Goal: Information Seeking & Learning: Learn about a topic

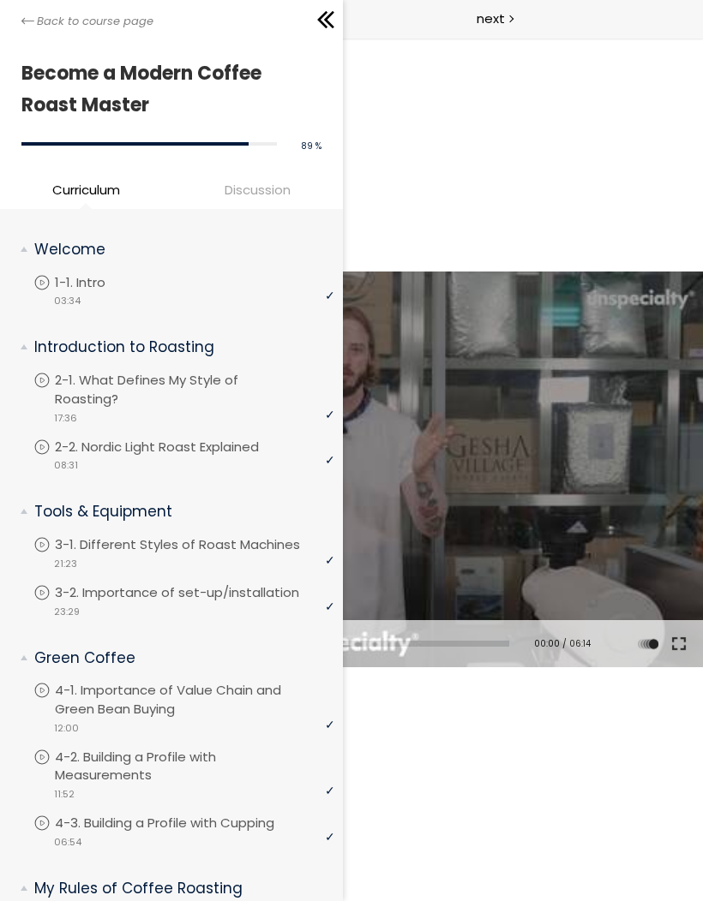
scroll to position [434, 0]
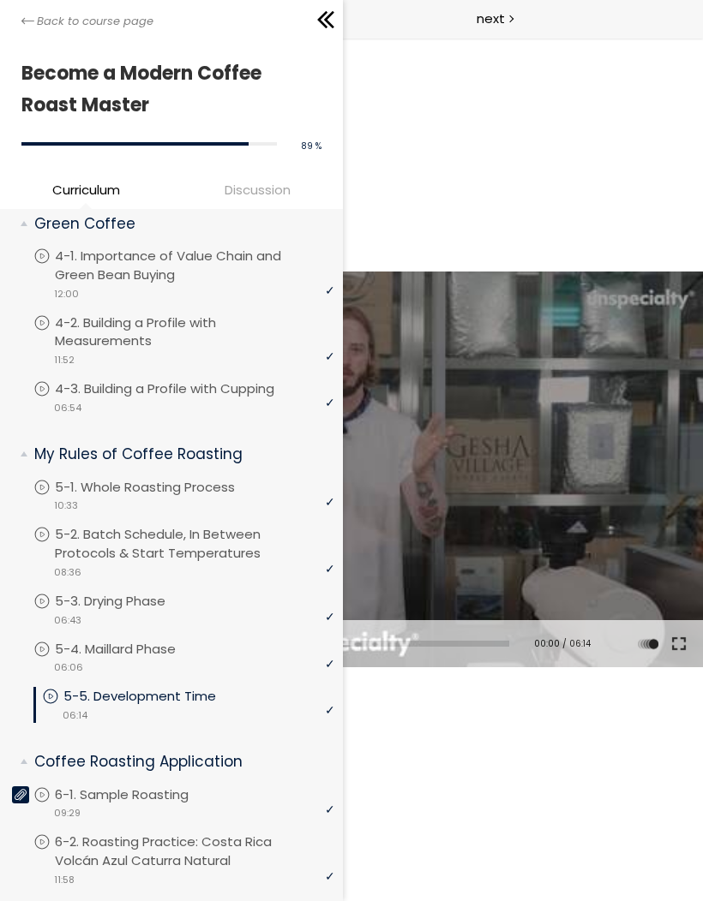
click at [238, 706] on div "video 06:14" at bounding box center [188, 714] width 292 height 17
click at [478, 427] on div at bounding box center [351, 469] width 703 height 395
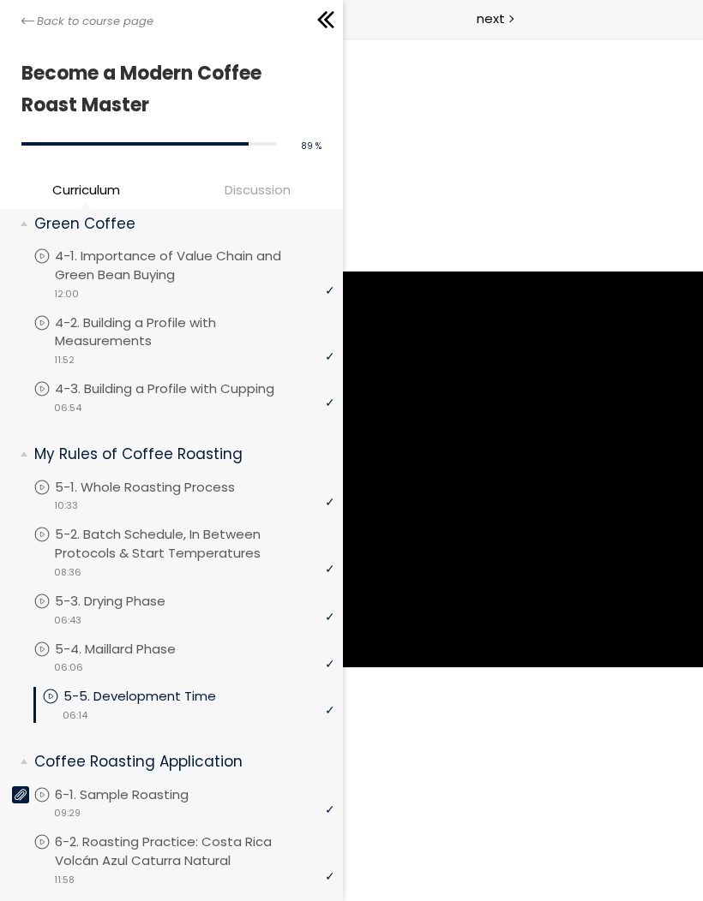
click at [325, 21] on icon at bounding box center [329, 19] width 10 height 17
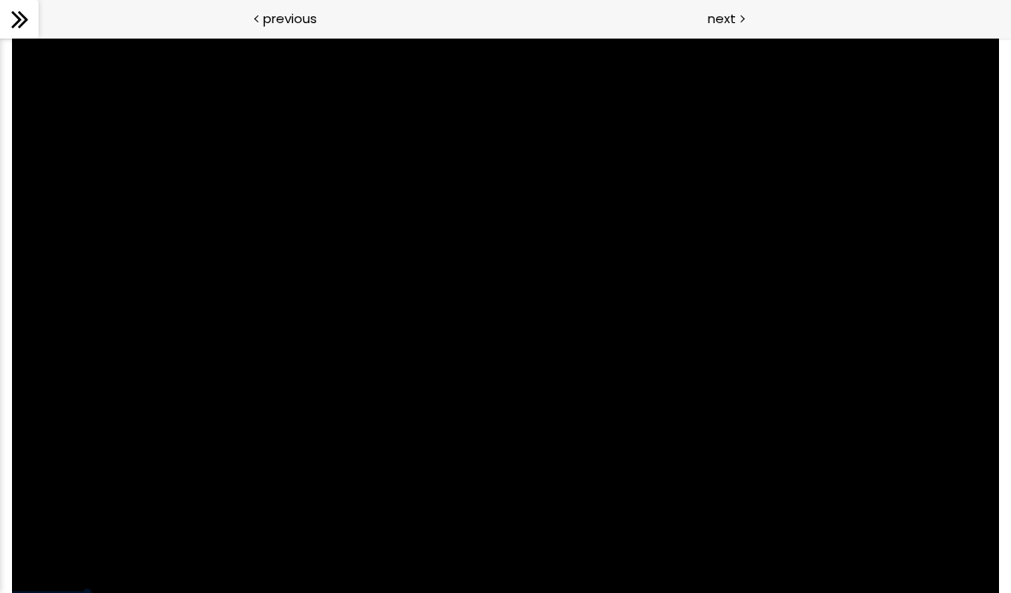
click at [577, 343] on div at bounding box center [505, 315] width 987 height 555
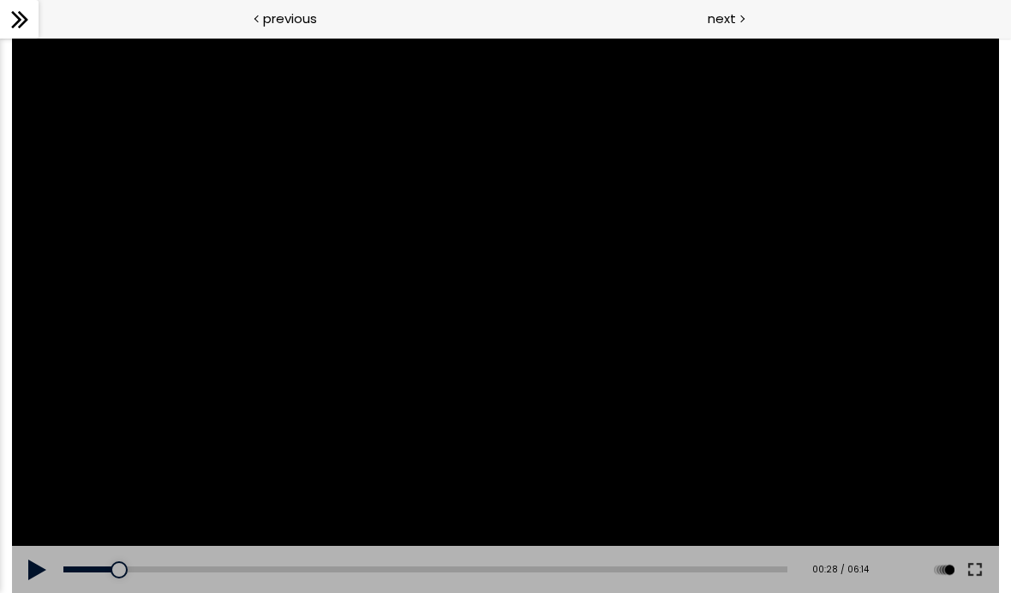
click at [702, 562] on button at bounding box center [975, 570] width 31 height 48
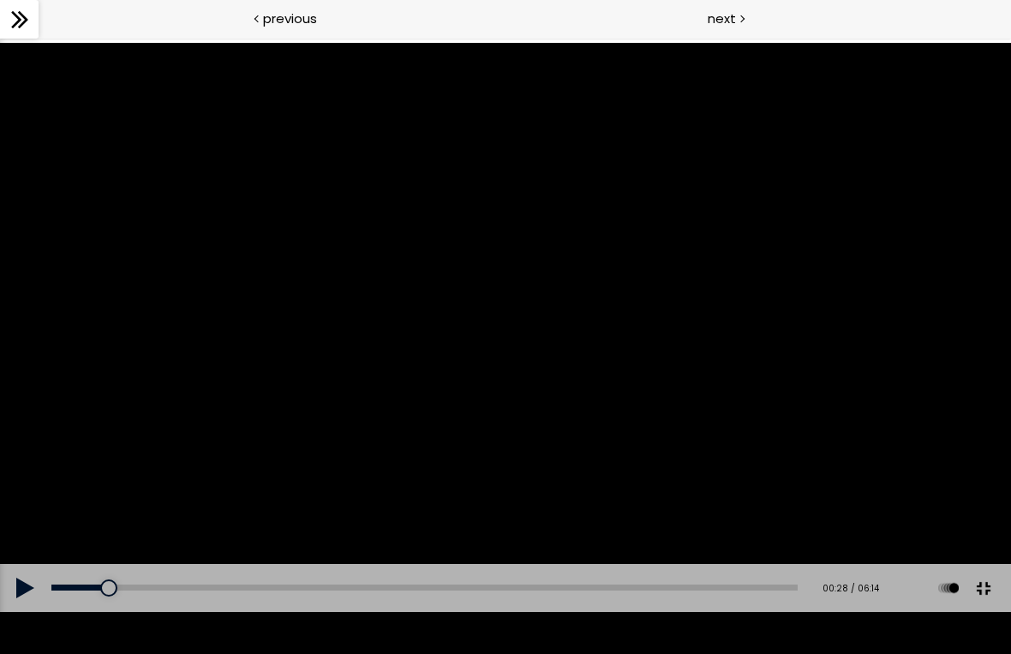
click at [464, 472] on div at bounding box center [505, 327] width 1011 height 569
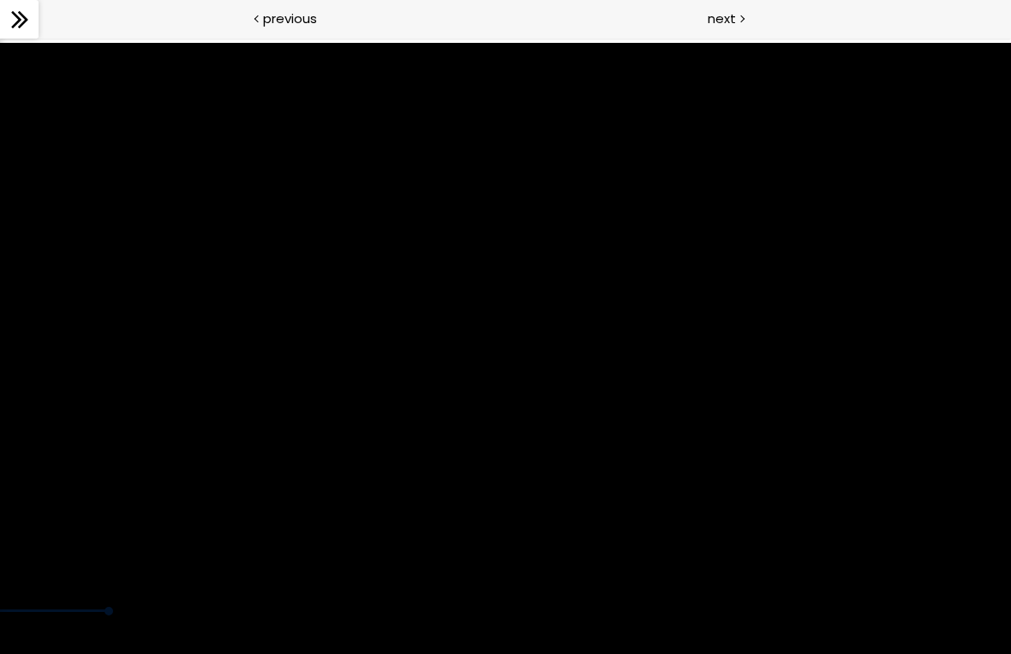
click at [551, 323] on div at bounding box center [505, 327] width 1011 height 569
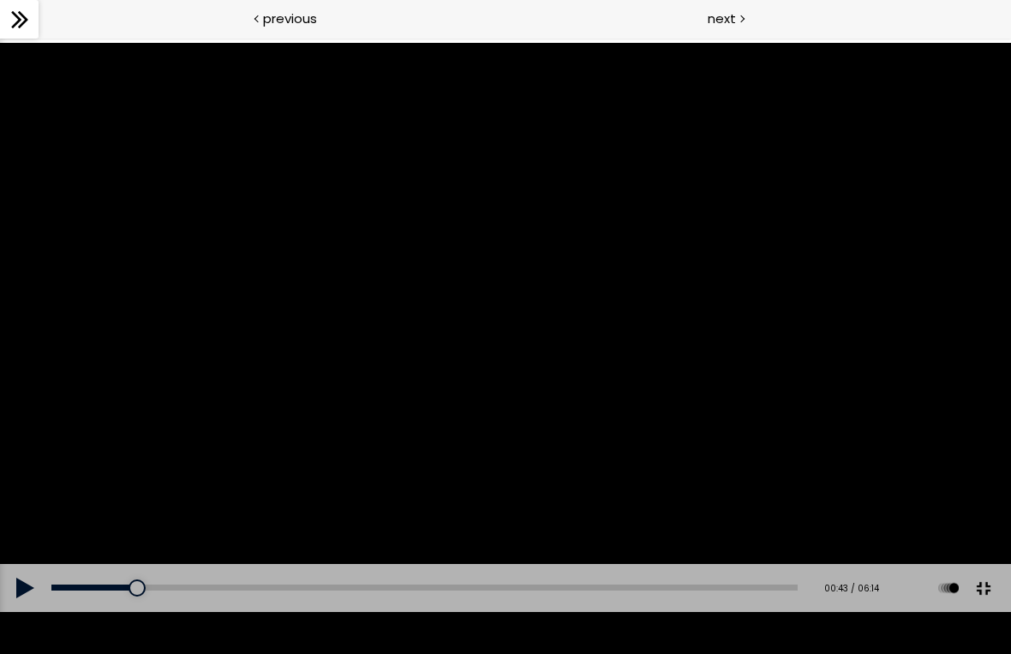
click at [138, 596] on div at bounding box center [137, 587] width 17 height 17
click at [167, 512] on div at bounding box center [505, 327] width 1011 height 569
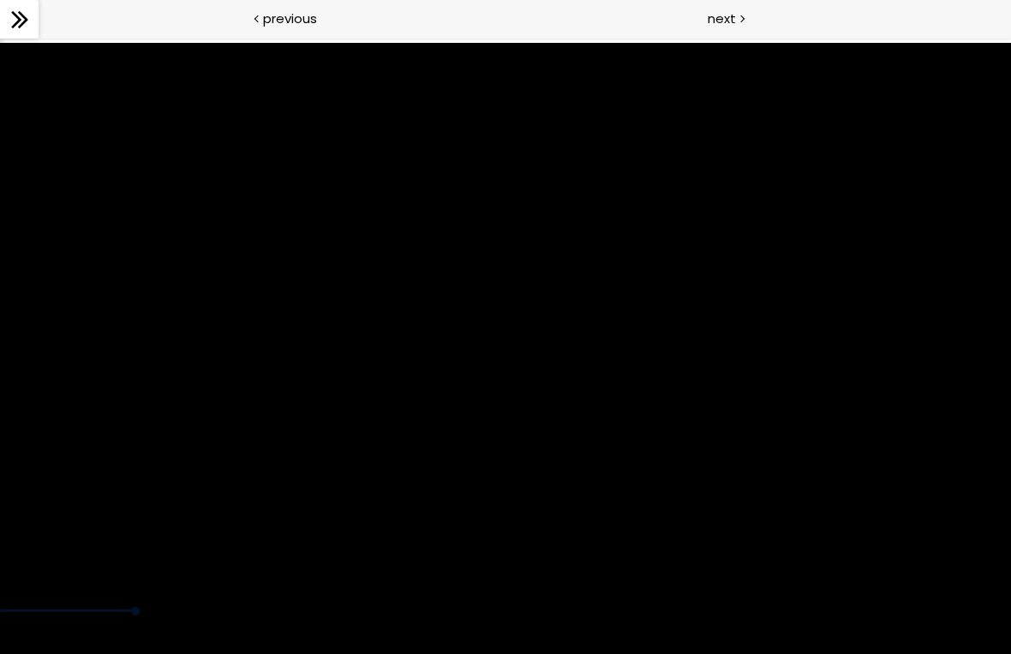
click at [246, 500] on div at bounding box center [505, 327] width 1011 height 569
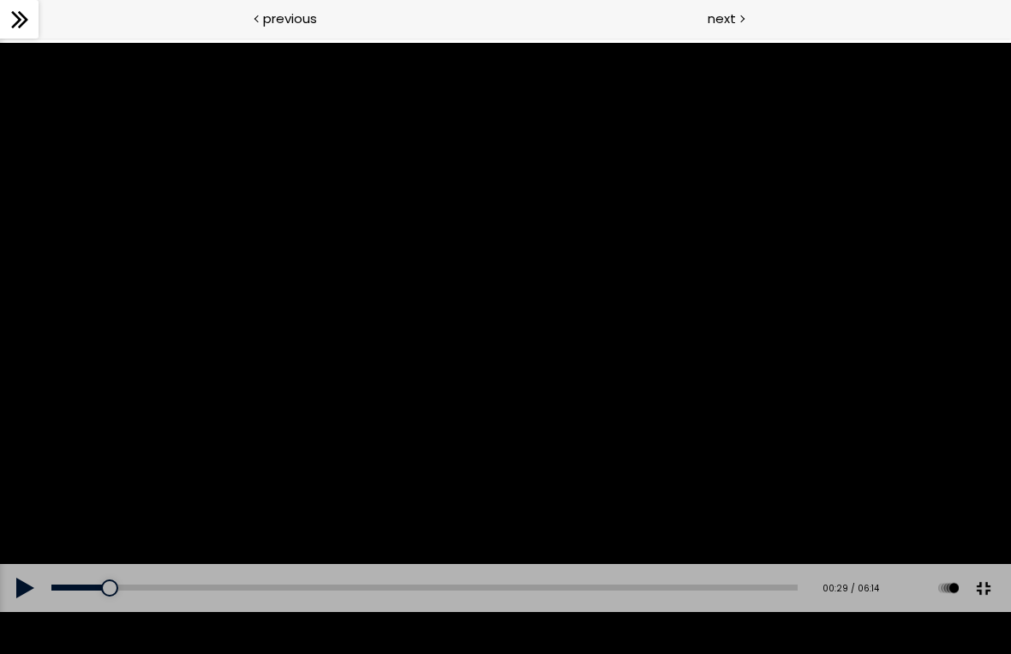
click at [125, 590] on div "00:36" at bounding box center [424, 587] width 746 height 6
click at [137, 516] on div at bounding box center [505, 327] width 1011 height 569
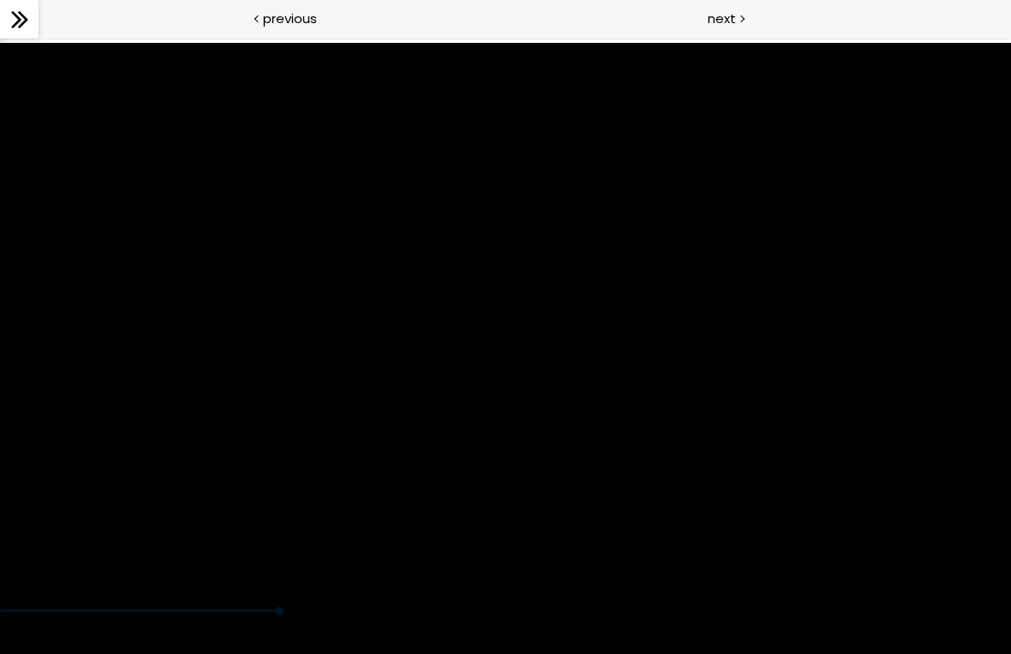
click at [346, 612] on div at bounding box center [505, 327] width 1011 height 569
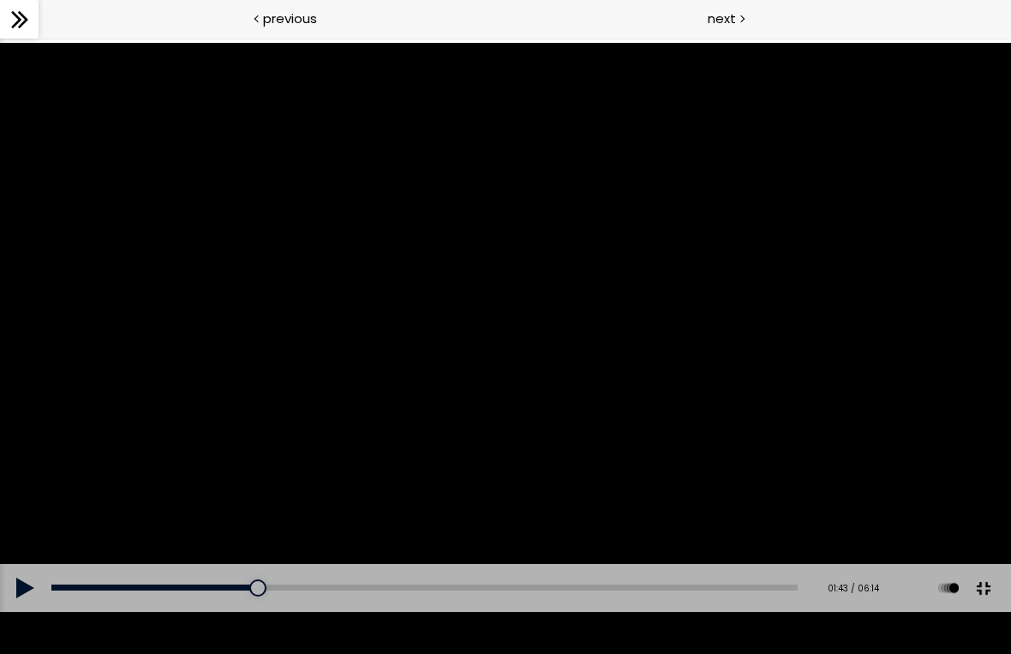
click at [247, 612] on div "Add chapter 00:36" at bounding box center [424, 588] width 746 height 48
click at [229, 590] on div "00:36" at bounding box center [424, 587] width 746 height 6
click at [227, 563] on div at bounding box center [505, 327] width 1011 height 569
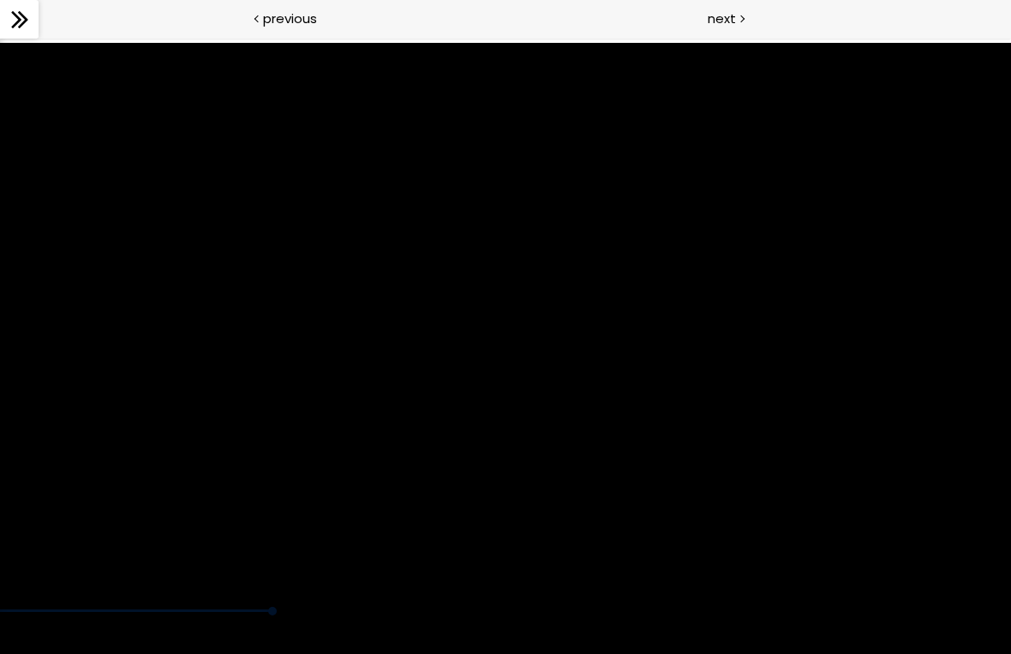
click at [383, 318] on div at bounding box center [505, 327] width 1011 height 569
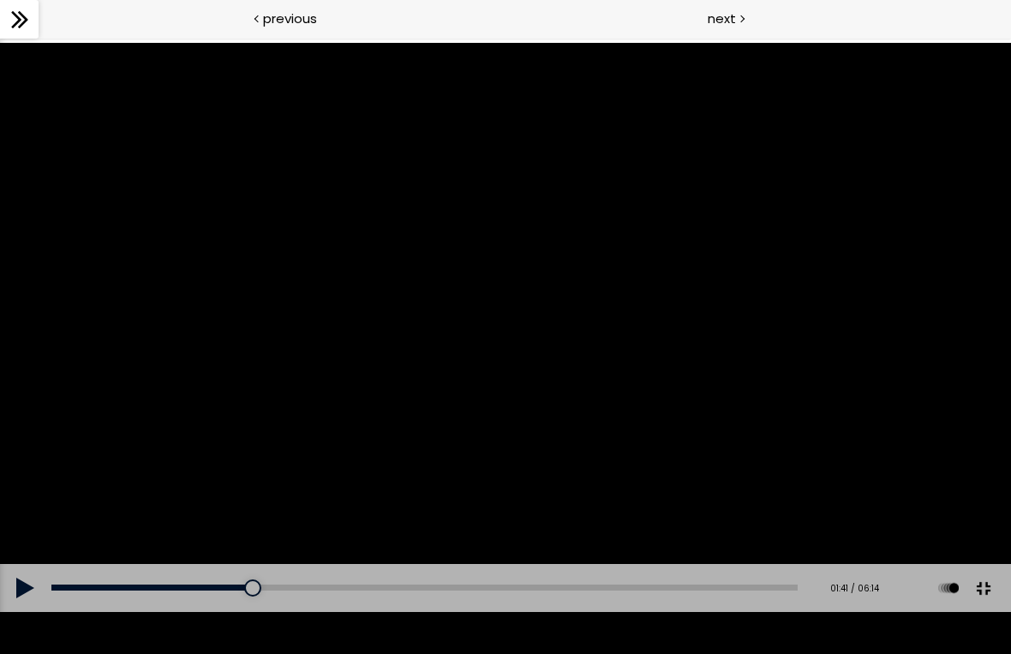
click at [562, 314] on div at bounding box center [505, 327] width 1011 height 569
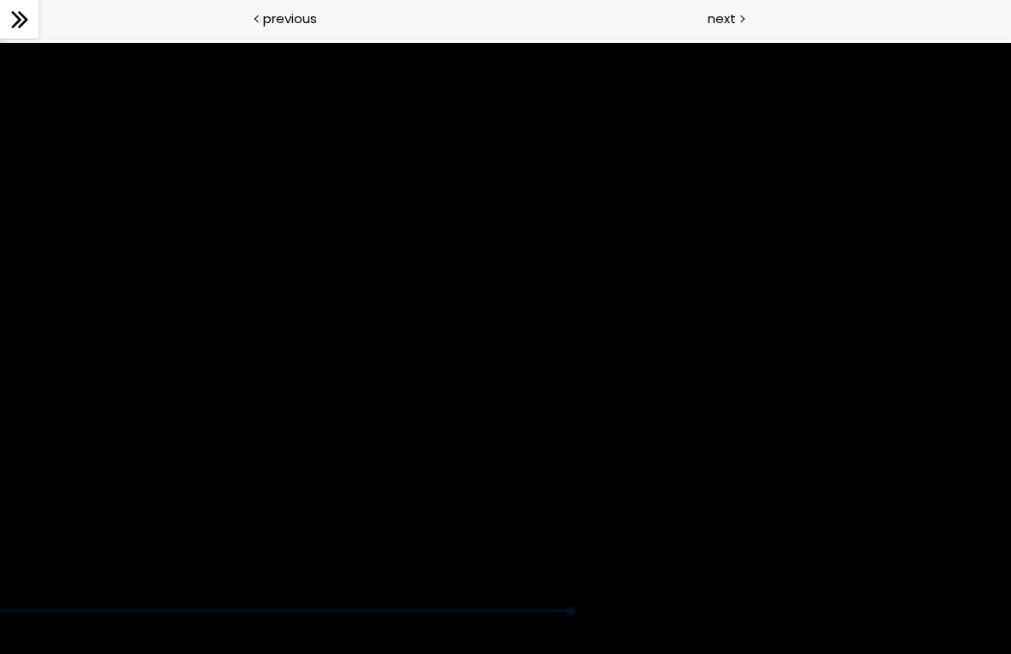
click at [387, 565] on div at bounding box center [505, 327] width 1011 height 569
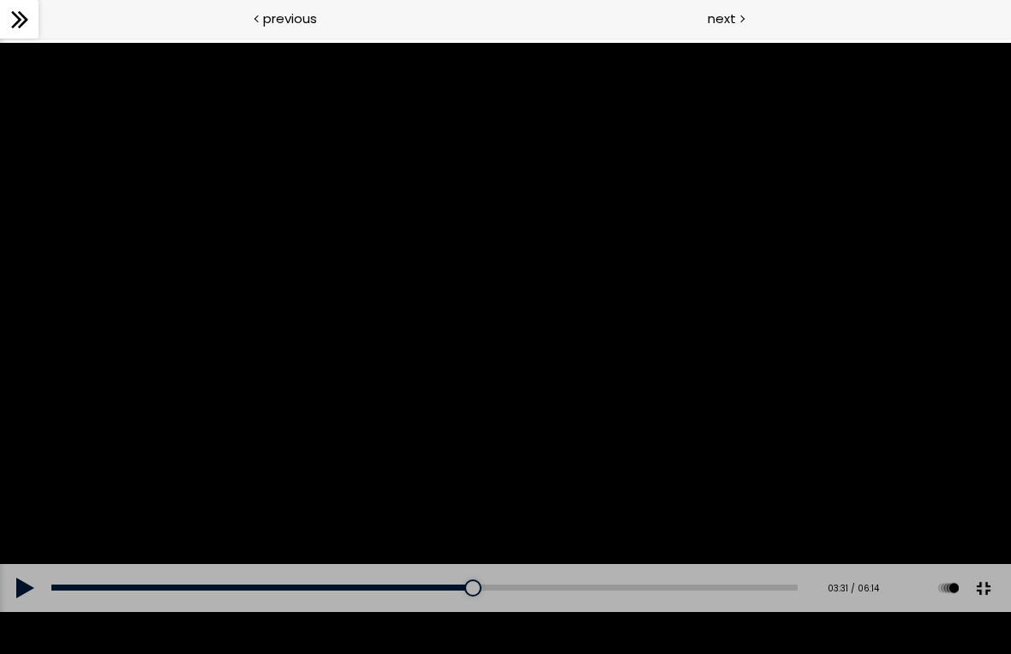
click at [407, 612] on div "Add chapter 01:28" at bounding box center [424, 588] width 746 height 48
click at [356, 604] on div at bounding box center [505, 327] width 1011 height 569
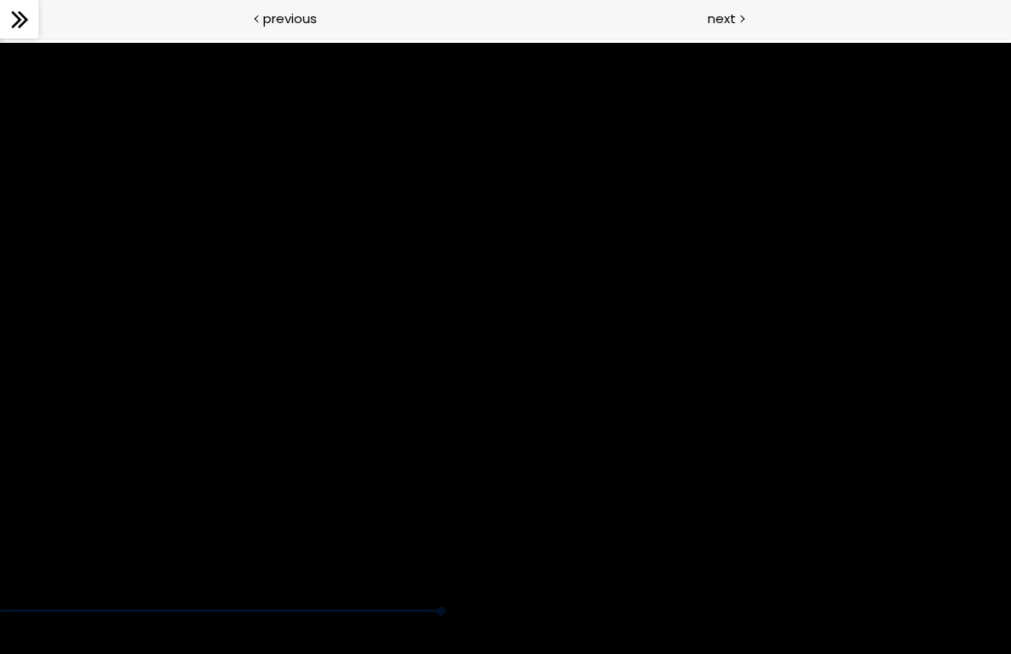
click at [23, 612] on div at bounding box center [505, 327] width 1011 height 569
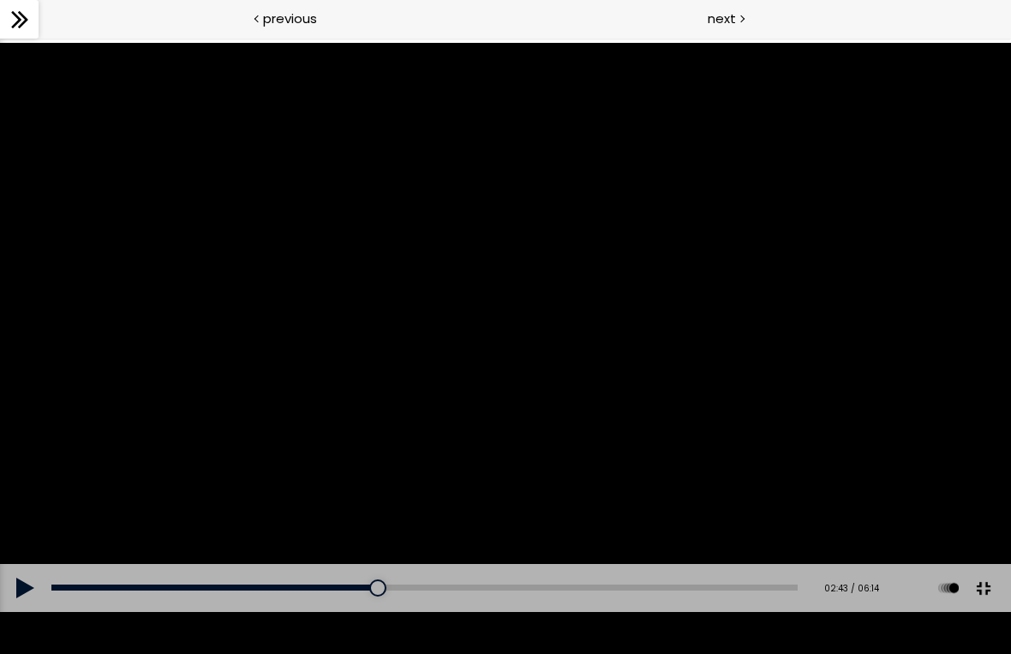
click at [51, 612] on button at bounding box center [25, 588] width 51 height 48
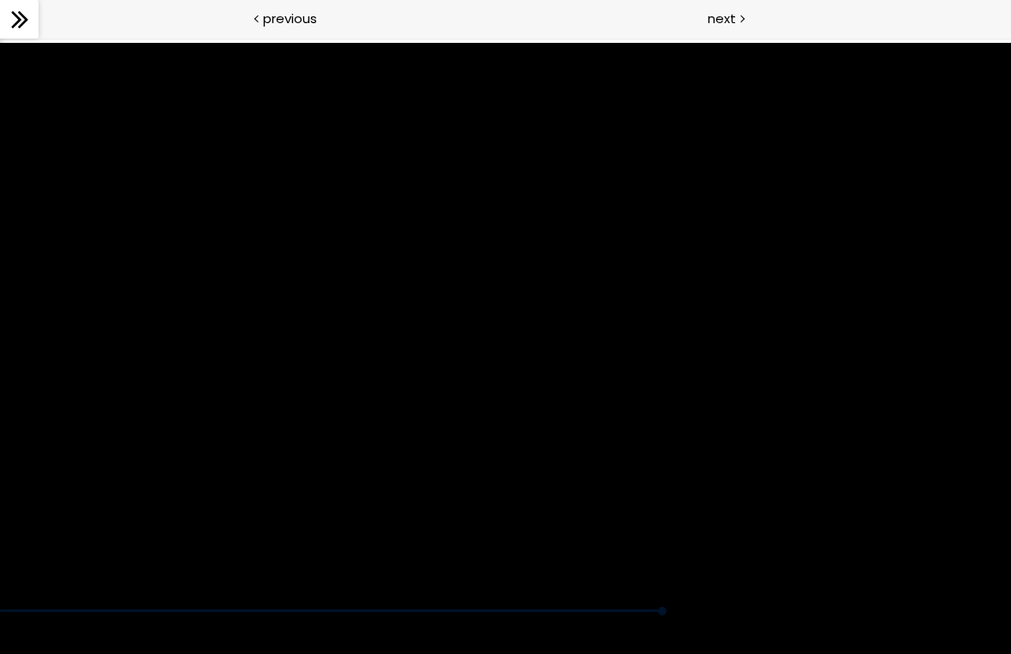
click at [445, 571] on div at bounding box center [505, 327] width 1011 height 569
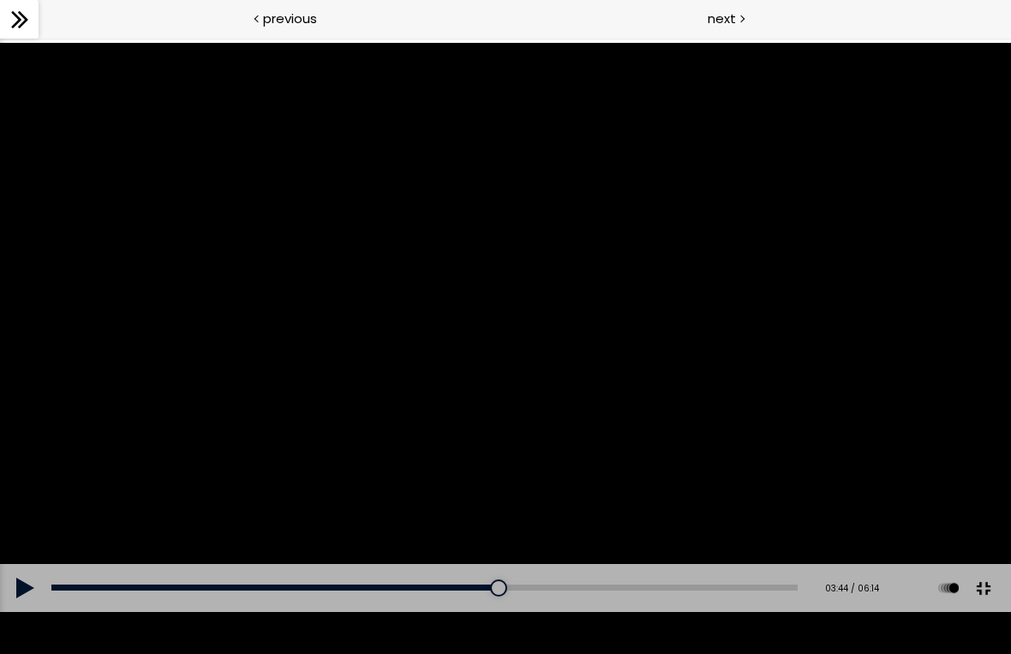
click at [503, 596] on div at bounding box center [498, 587] width 17 height 17
click at [488, 596] on div at bounding box center [484, 587] width 17 height 17
click at [466, 446] on div at bounding box center [505, 327] width 1011 height 569
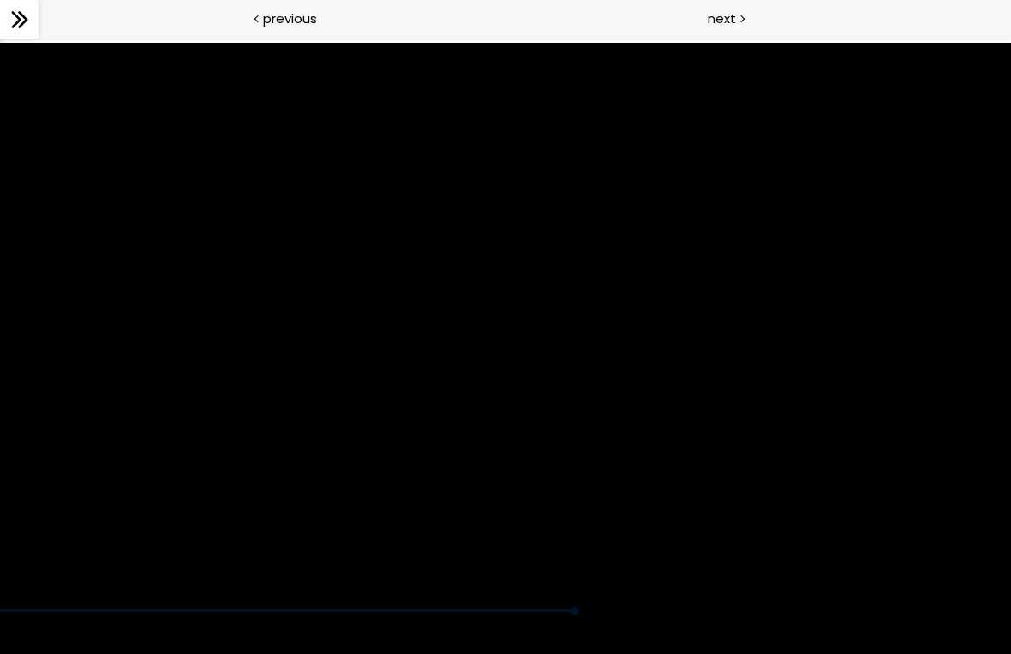
click at [452, 577] on div at bounding box center [505, 327] width 1011 height 569
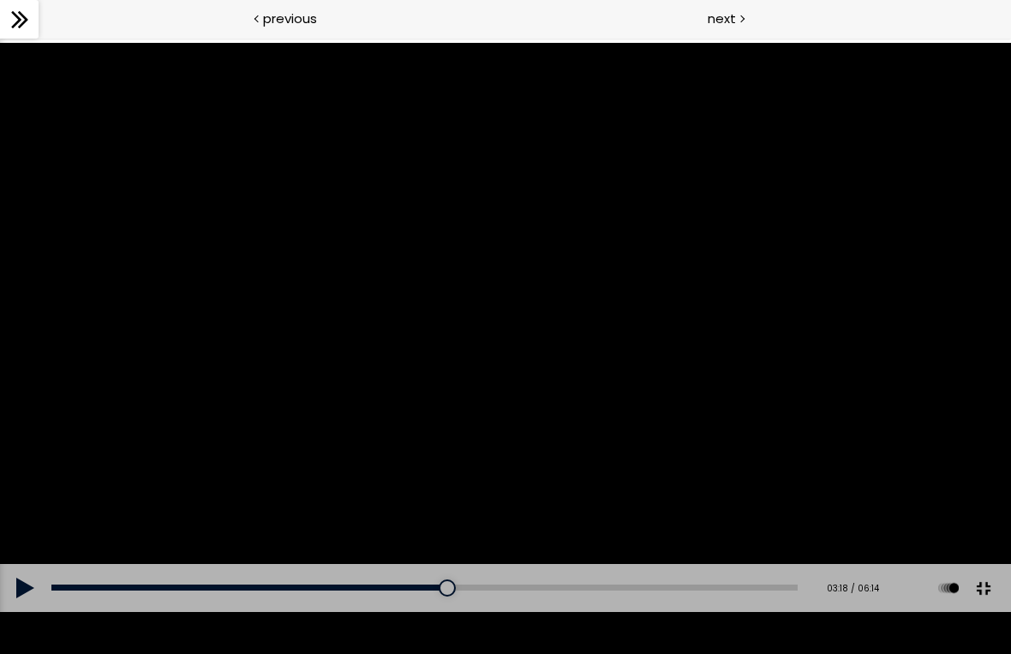
click at [461, 590] on div "03:23" at bounding box center [424, 587] width 746 height 6
click at [9, 612] on button at bounding box center [25, 588] width 51 height 48
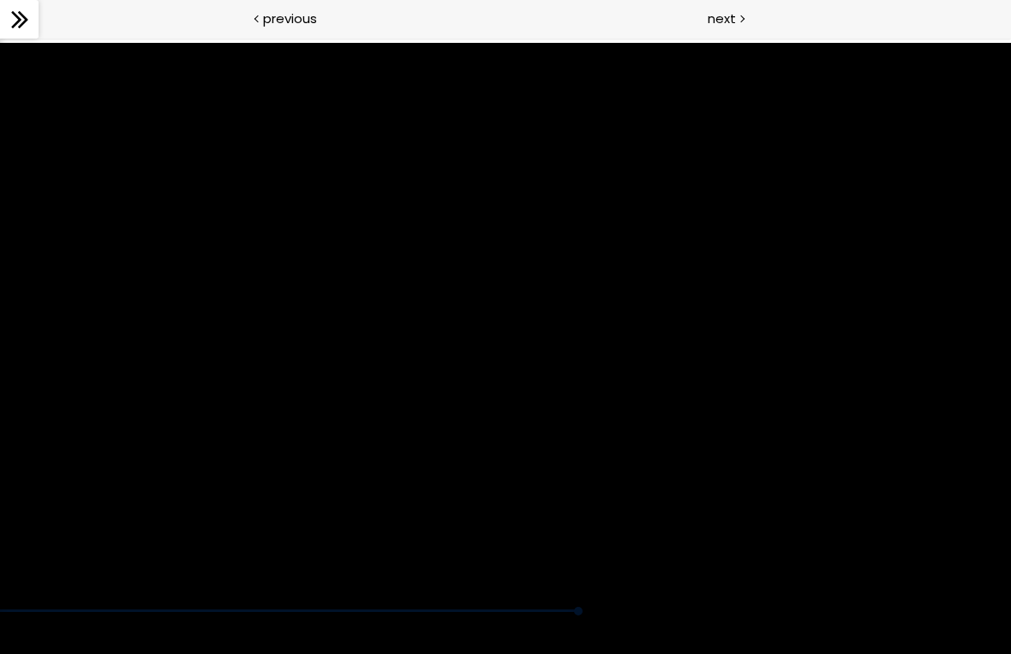
click at [386, 605] on div at bounding box center [505, 327] width 1011 height 569
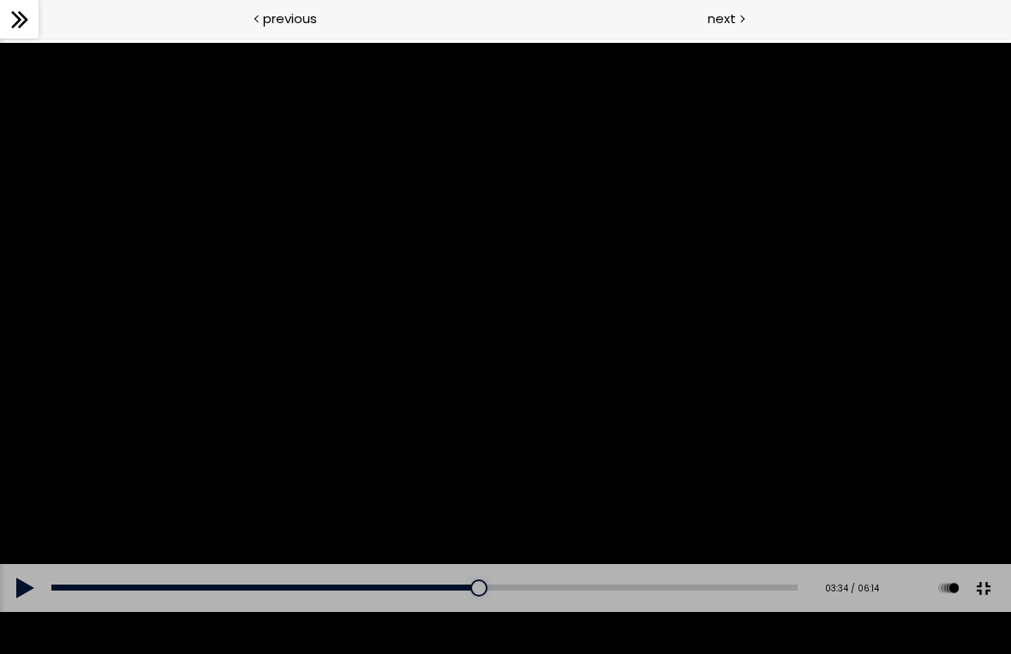
click at [457, 612] on div "Add chapter 03:23" at bounding box center [424, 588] width 746 height 48
click at [462, 590] on div "03:24" at bounding box center [424, 587] width 746 height 6
click at [9, 612] on button at bounding box center [25, 588] width 51 height 48
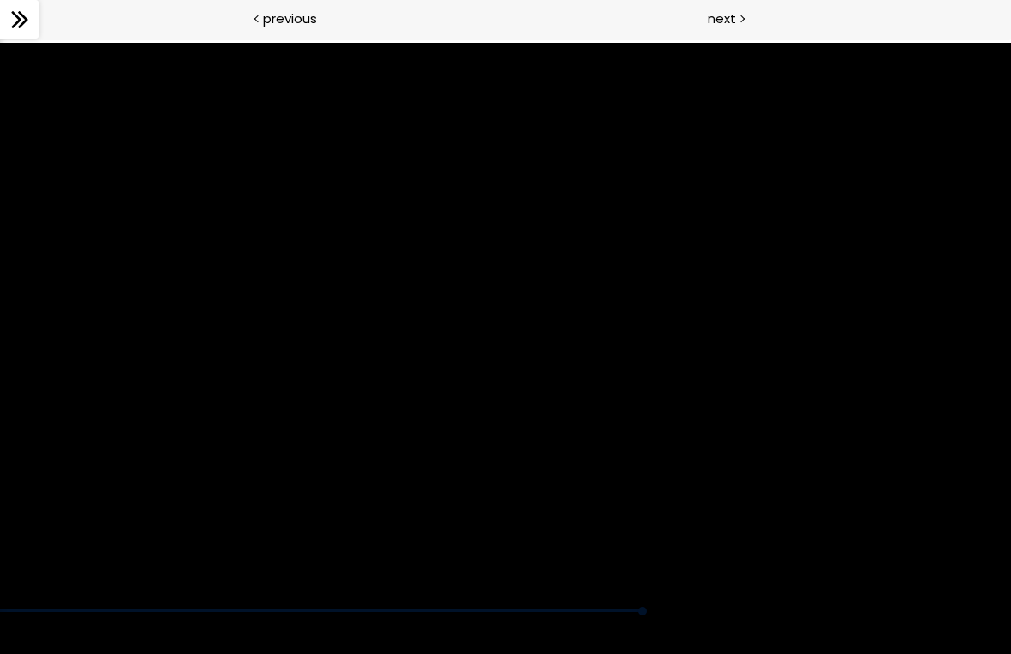
click at [397, 332] on div at bounding box center [505, 327] width 1011 height 569
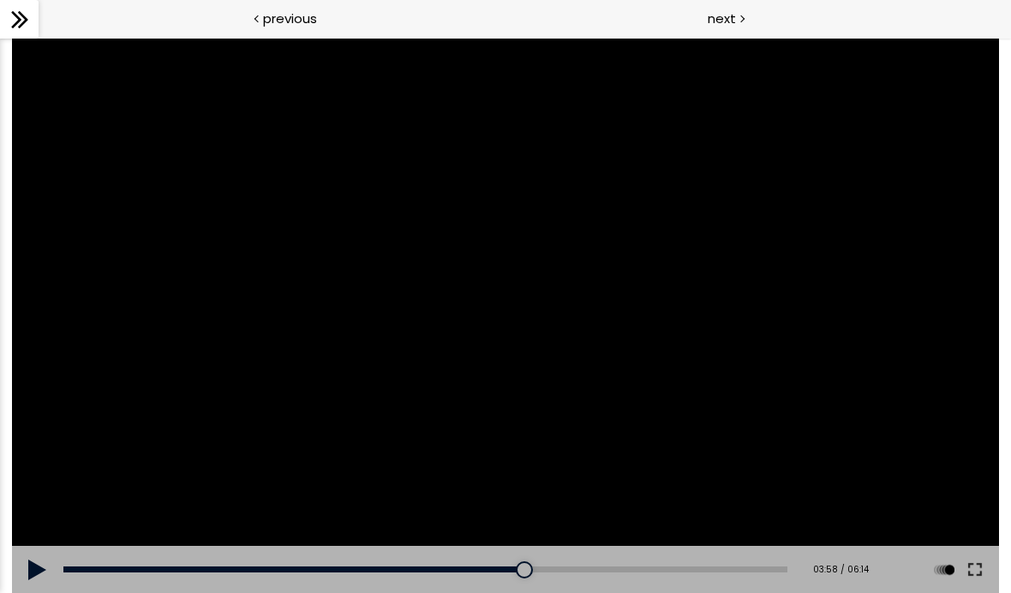
click at [640, 286] on div at bounding box center [505, 315] width 987 height 555
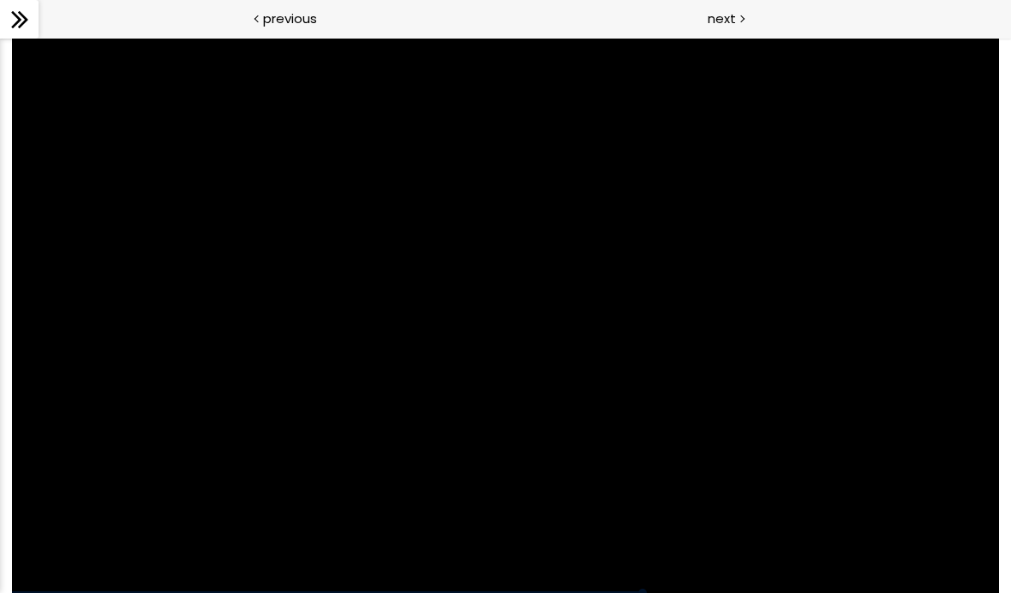
click at [702, 308] on div at bounding box center [505, 315] width 987 height 555
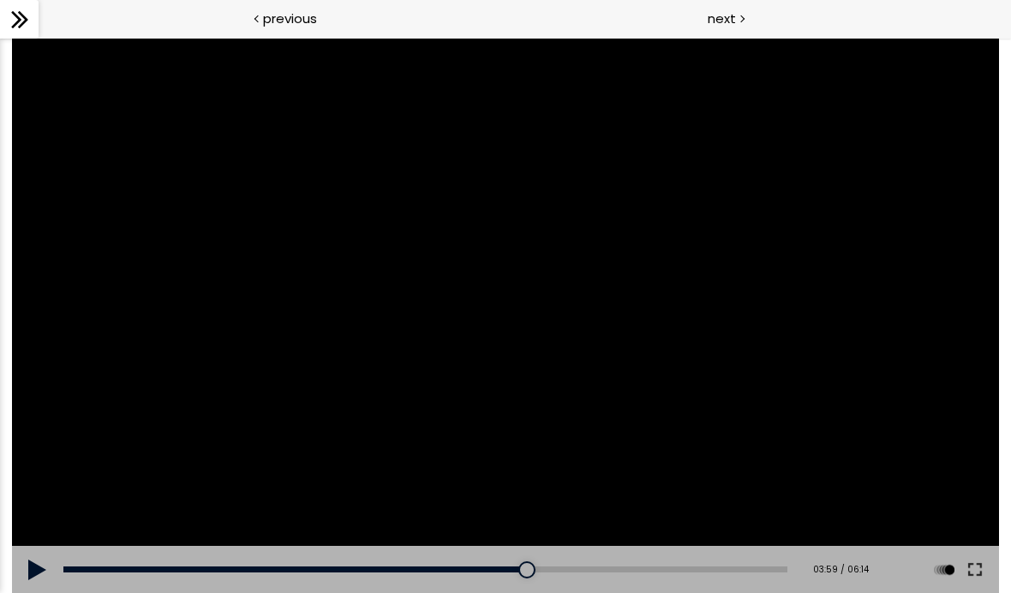
click at [701, 358] on div at bounding box center [505, 315] width 987 height 555
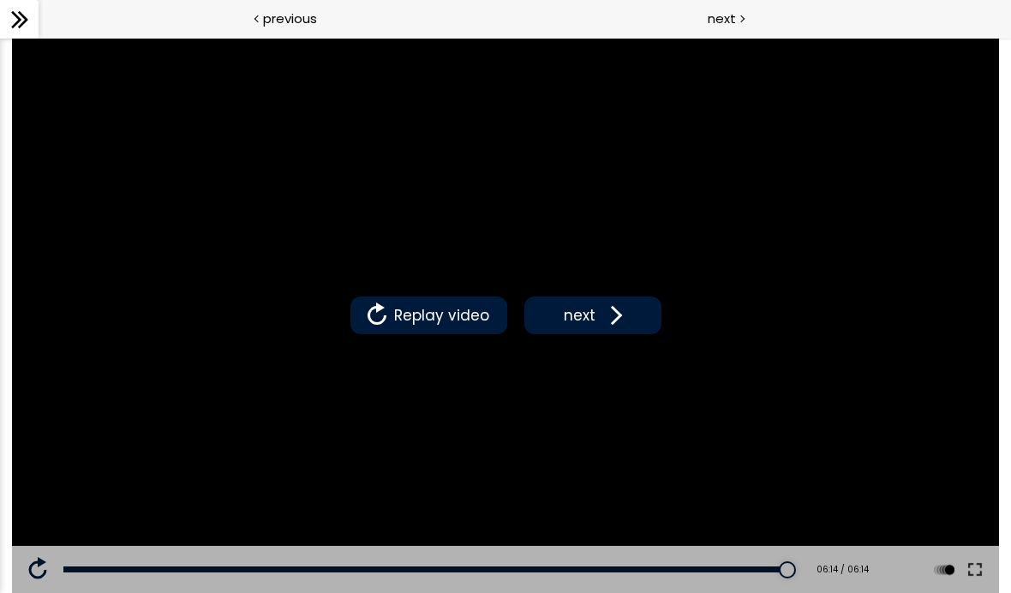
click at [572, 321] on span "next" at bounding box center [579, 315] width 40 height 22
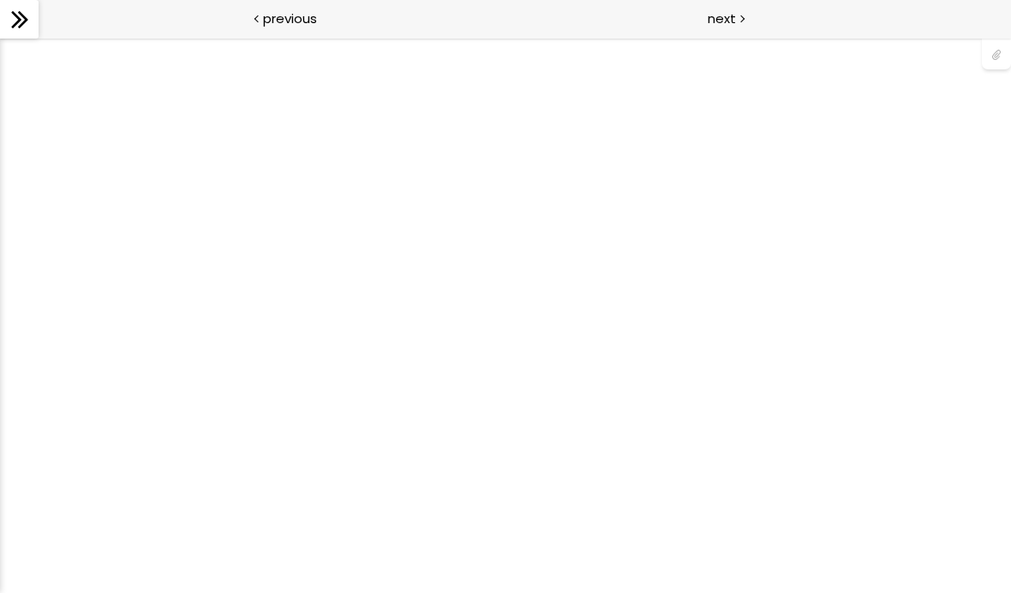
click at [21, 19] on icon at bounding box center [20, 20] width 26 height 26
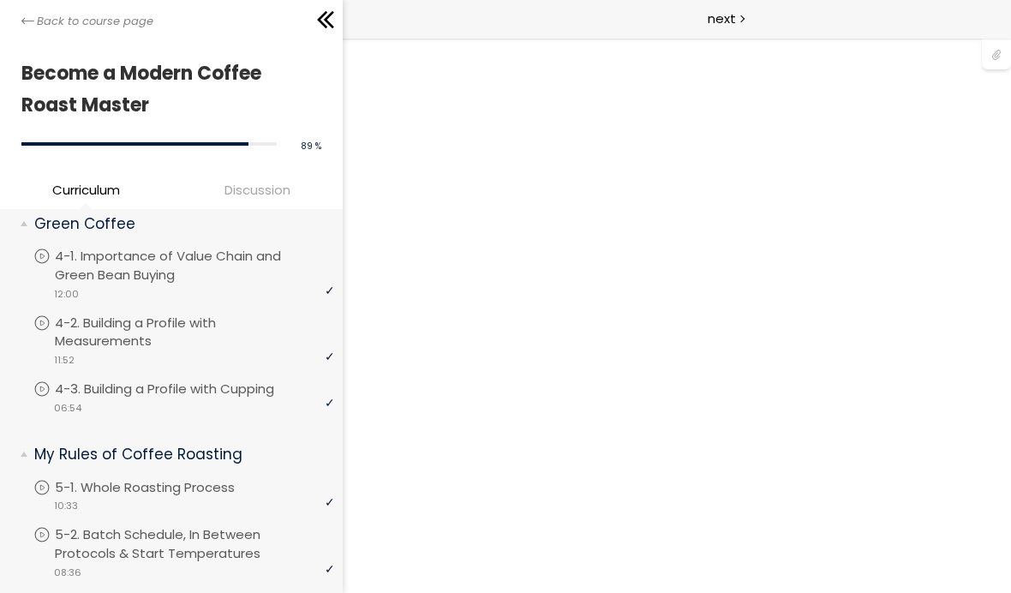
click at [171, 85] on h1 "Become a Modern Coffee Roast Master" at bounding box center [166, 89] width 291 height 64
click at [103, 20] on span "Back to course page" at bounding box center [95, 21] width 117 height 17
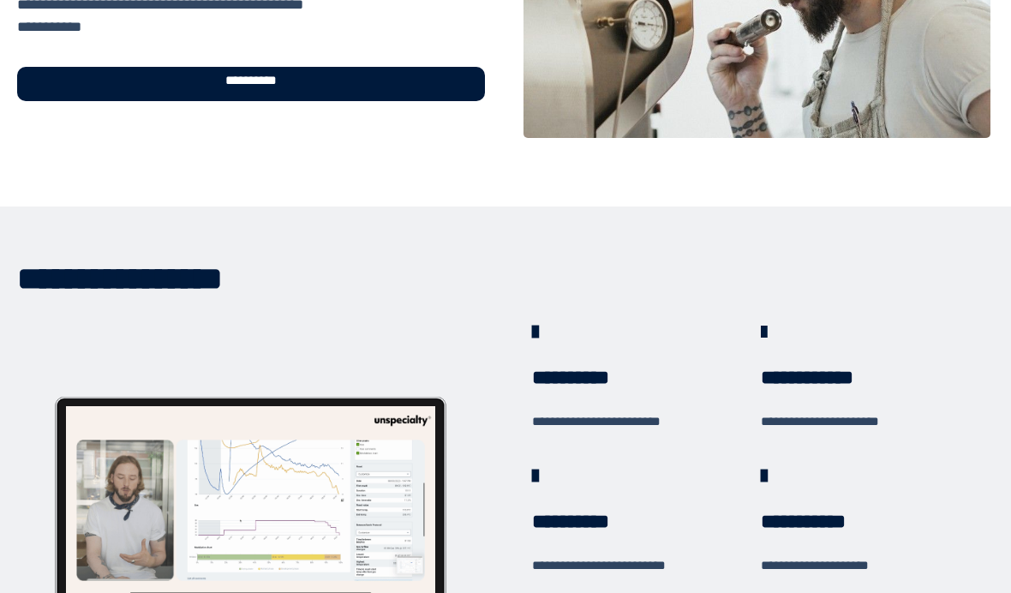
scroll to position [239, 0]
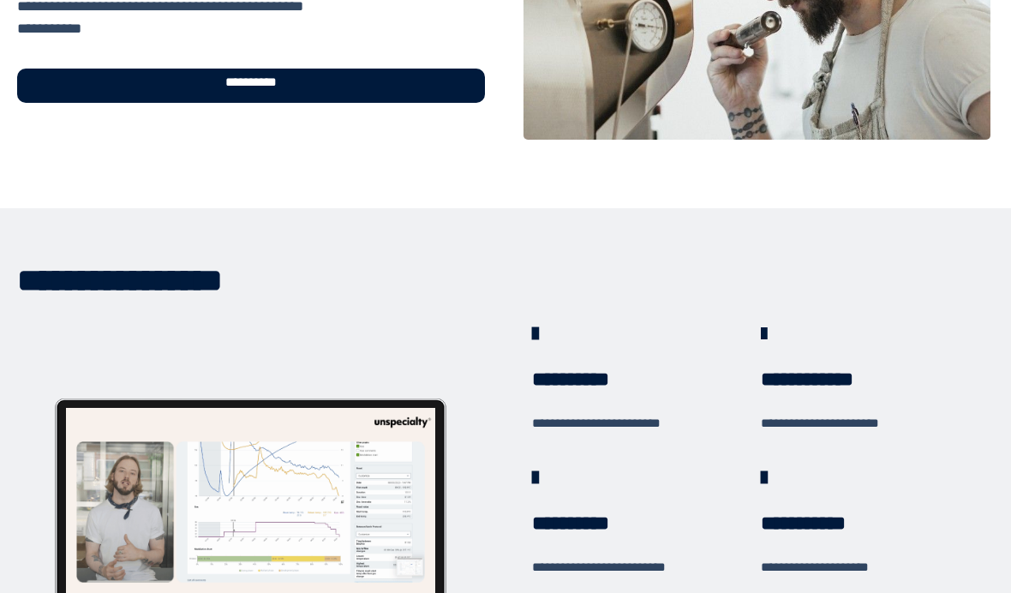
click at [303, 79] on div "**********" at bounding box center [251, 86] width 468 height 34
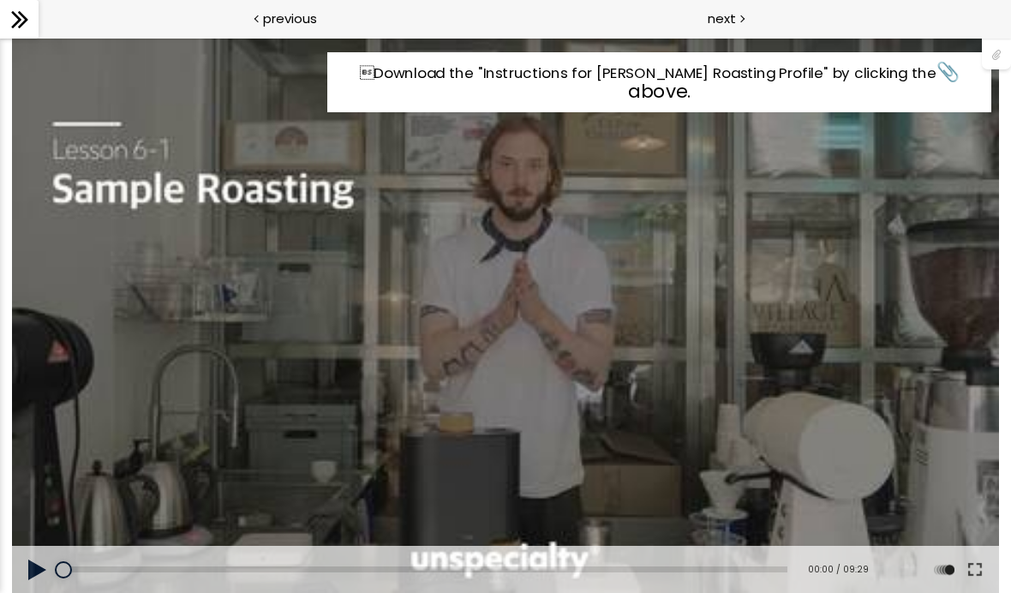
click at [1005, 54] on div at bounding box center [996, 53] width 29 height 33
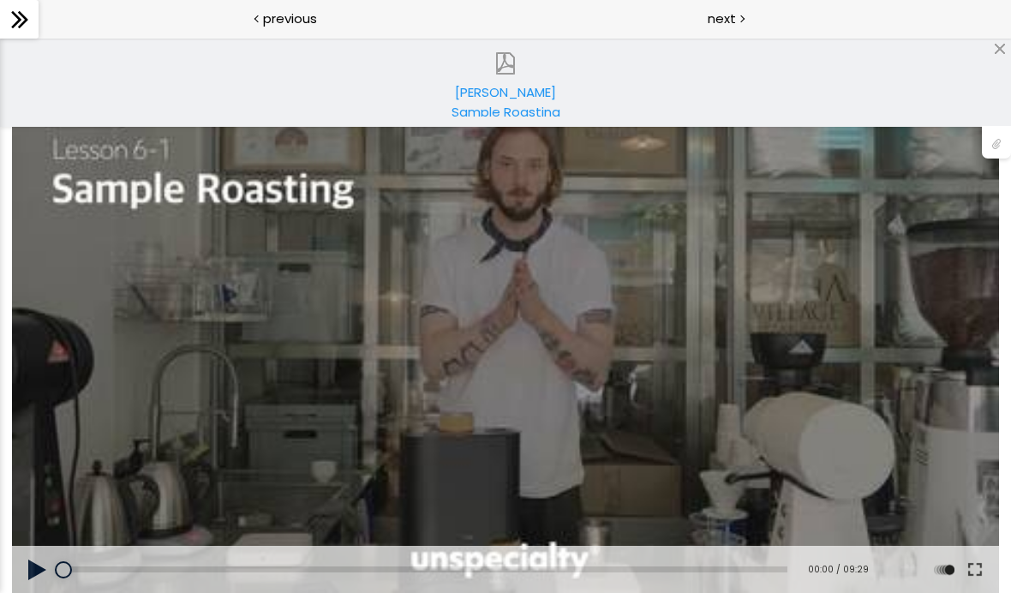
click at [527, 106] on div "[PERSON_NAME] Sample Roasting Profile Download Instructions.pdf" at bounding box center [506, 99] width 146 height 34
click at [15, 31] on icon at bounding box center [20, 20] width 26 height 26
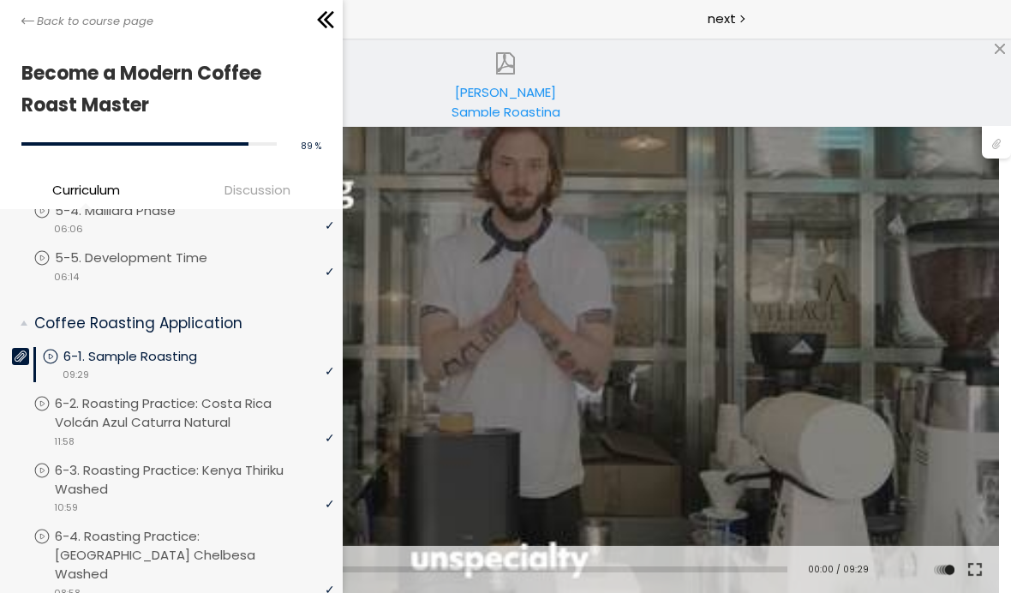
scroll to position [876, 0]
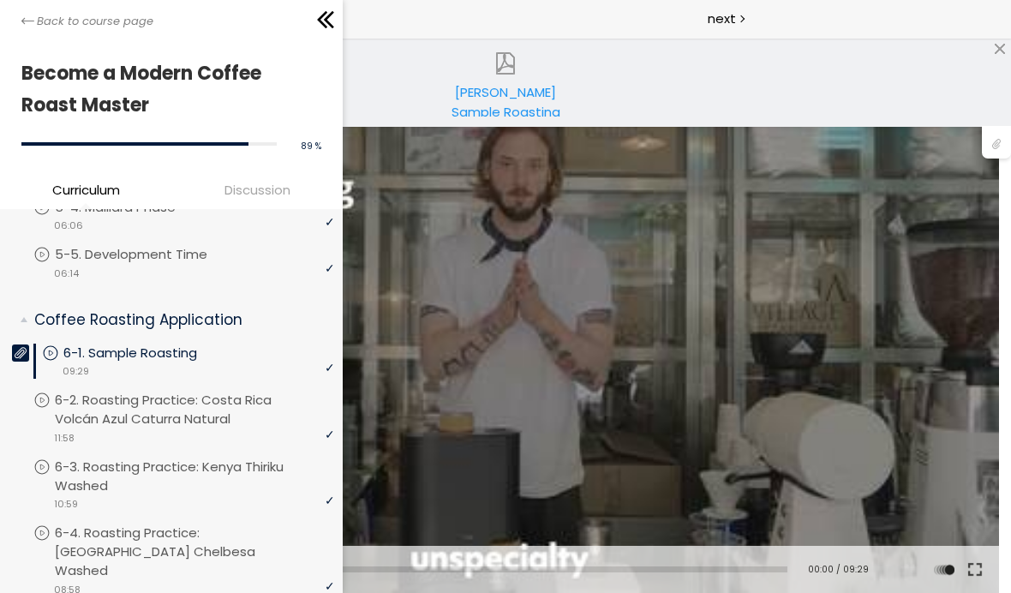
click at [462, 312] on div "Download the "Instructions for [PERSON_NAME] Roasting Profile" by clicking the…" at bounding box center [505, 315] width 987 height 555
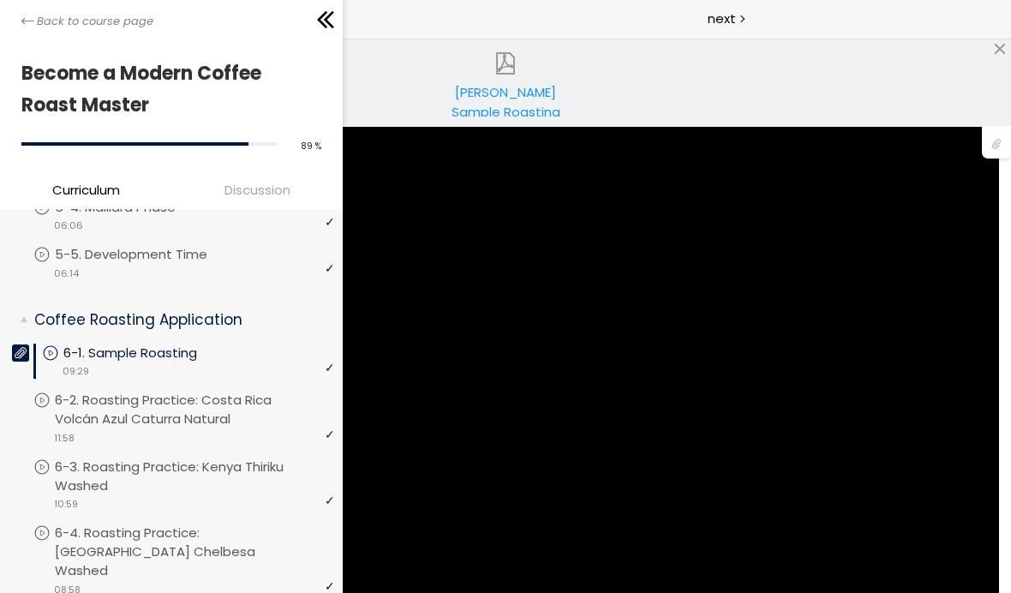
click at [305, 9] on div at bounding box center [245, 20] width 185 height 26
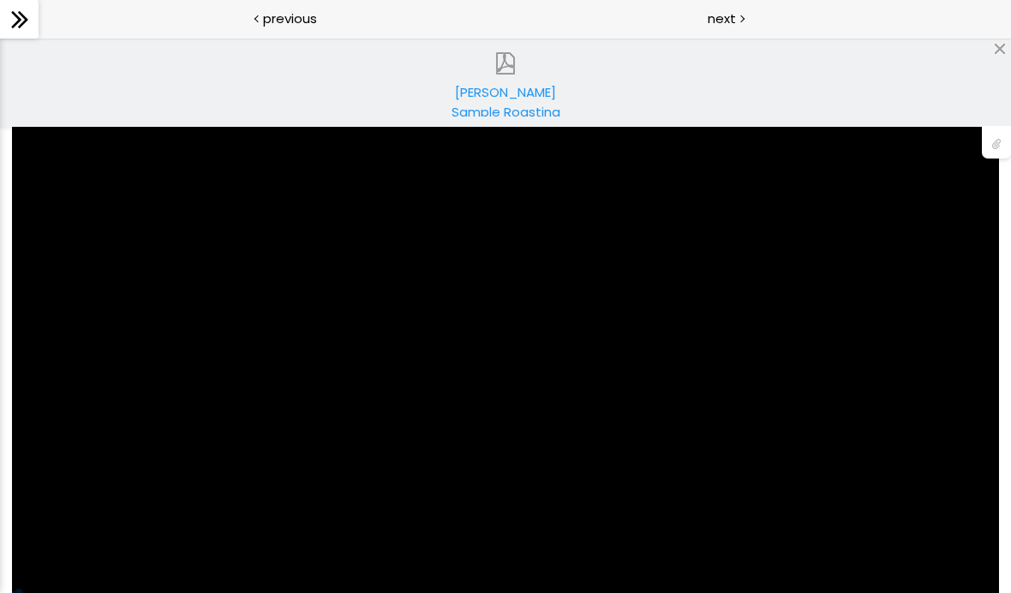
click at [709, 386] on div "Download the "Instructions for [PERSON_NAME] Roasting Profile" by clicking the…" at bounding box center [505, 315] width 987 height 555
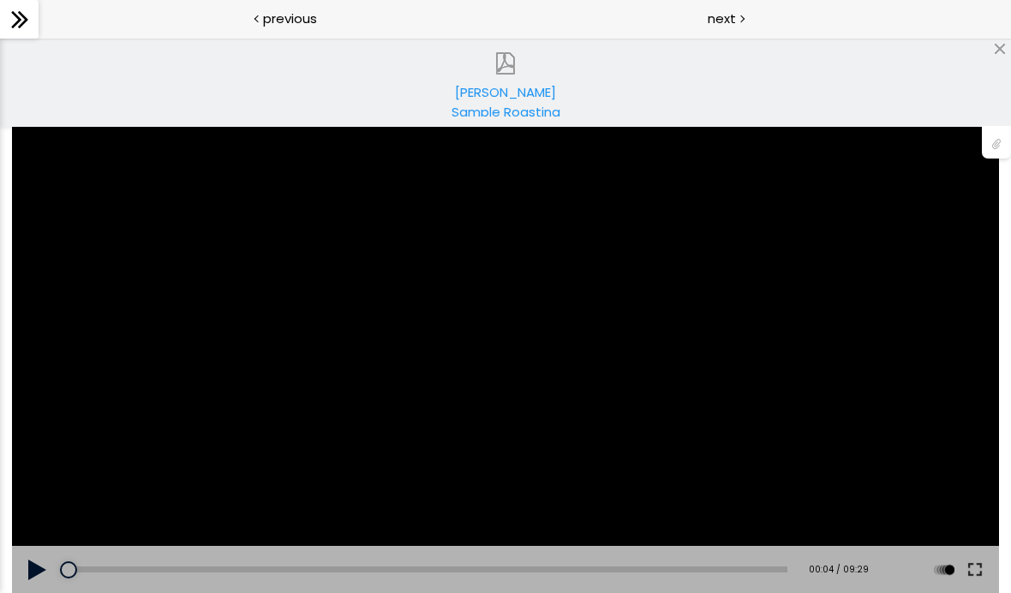
click at [1006, 38] on div "next" at bounding box center [759, 19] width 506 height 39
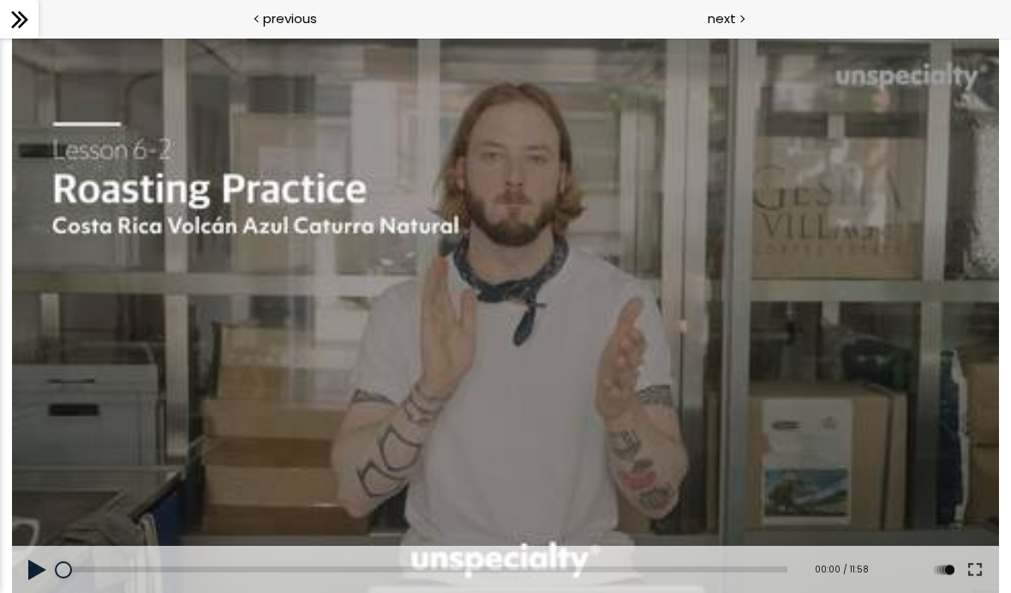
click at [21, 21] on icon at bounding box center [20, 20] width 26 height 26
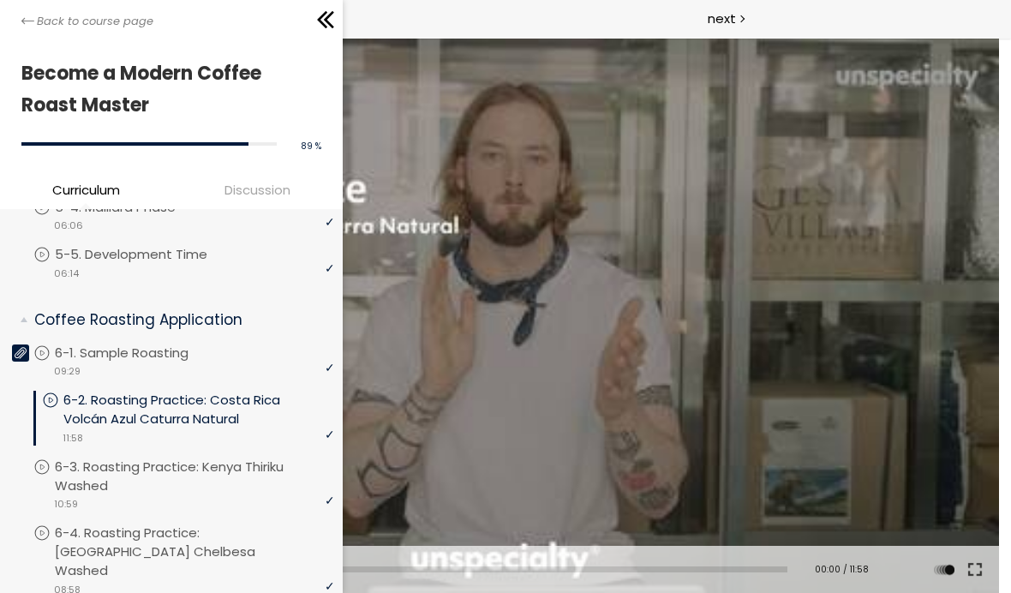
click at [264, 362] on div "video 09:29" at bounding box center [183, 370] width 301 height 17
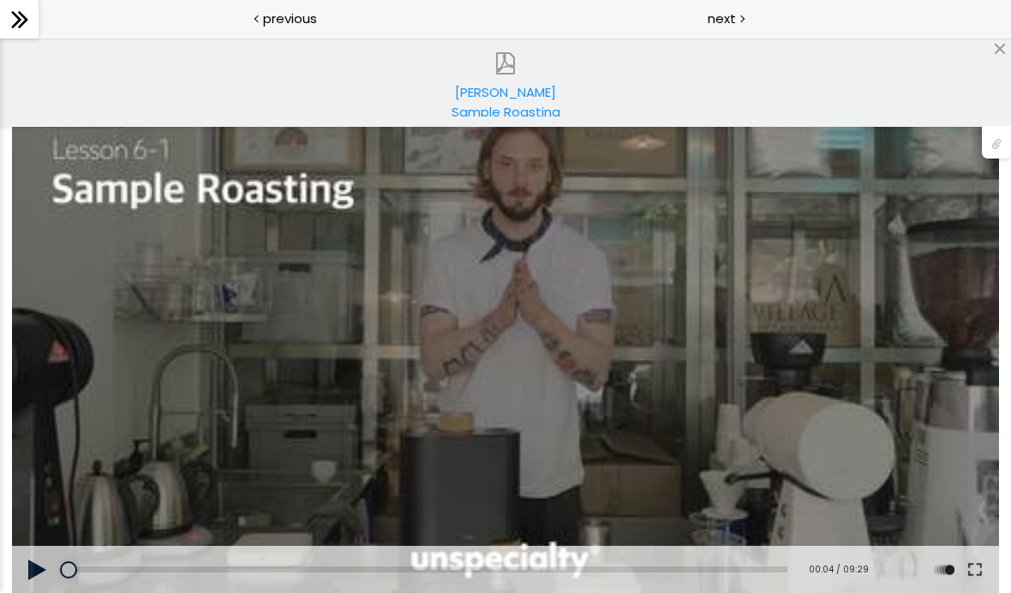
click at [1003, 32] on div "next" at bounding box center [759, 19] width 506 height 39
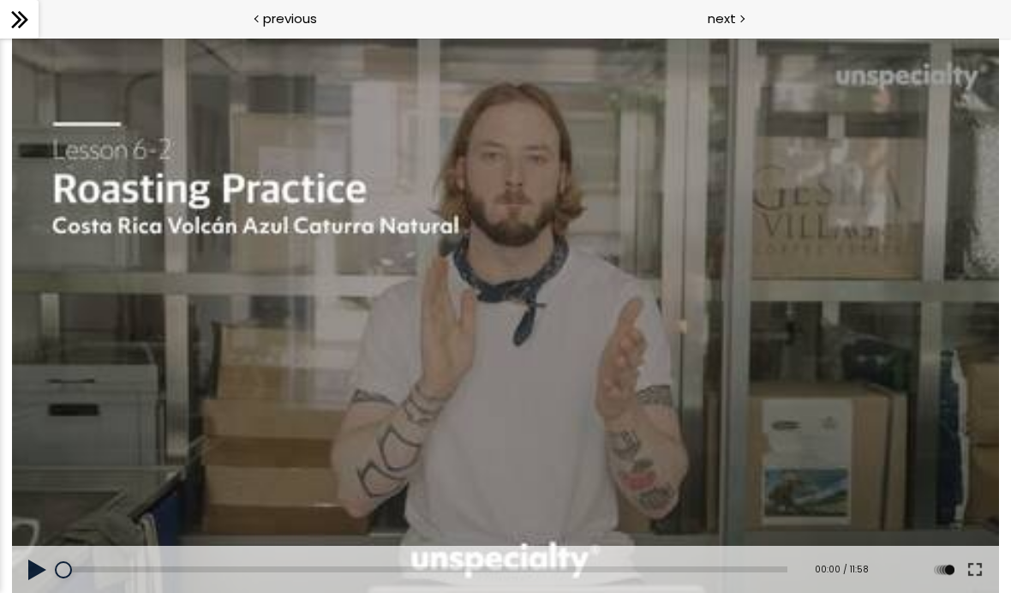
click at [26, 27] on icon at bounding box center [20, 20] width 26 height 26
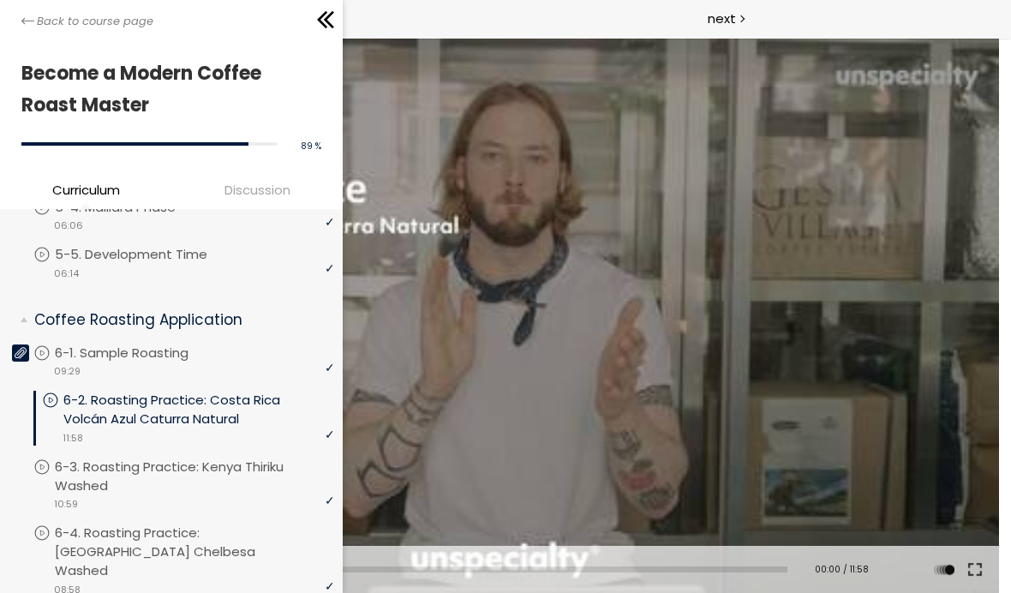
click at [424, 37] on div "previous" at bounding box center [253, 19] width 506 height 39
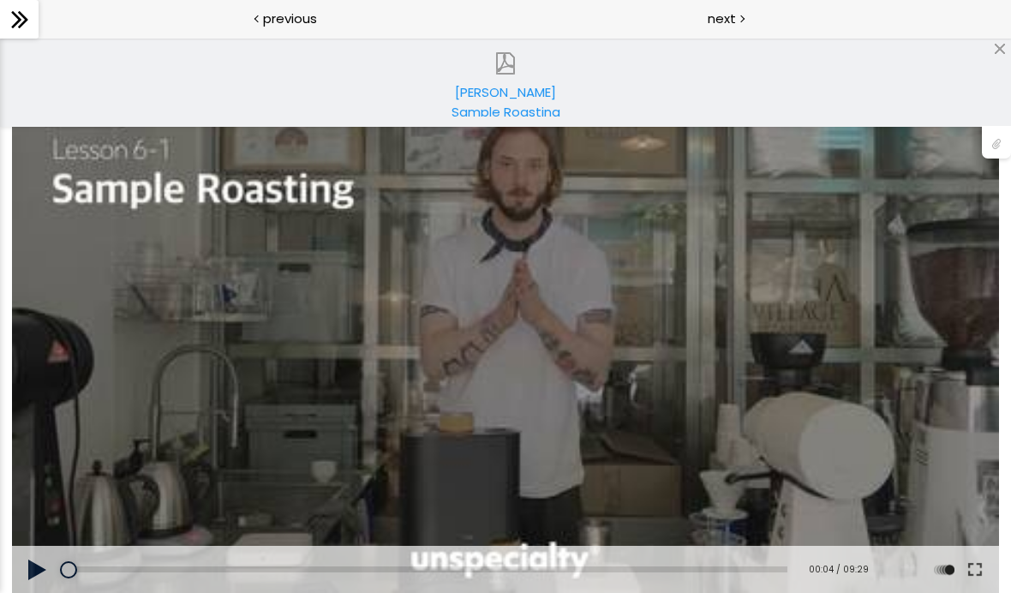
click at [679, 371] on div "Download the "Instructions for [PERSON_NAME] Roasting Profile" by clicking the…" at bounding box center [505, 315] width 987 height 555
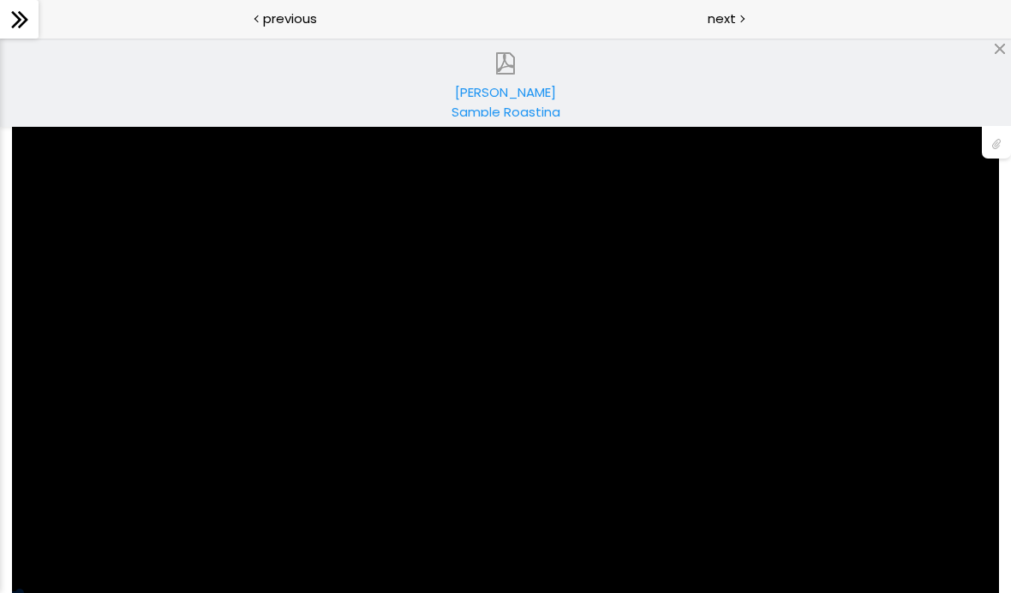
click at [941, 455] on div "Download the "Instructions for [PERSON_NAME] Roasting Profile" by clicking the…" at bounding box center [505, 315] width 987 height 555
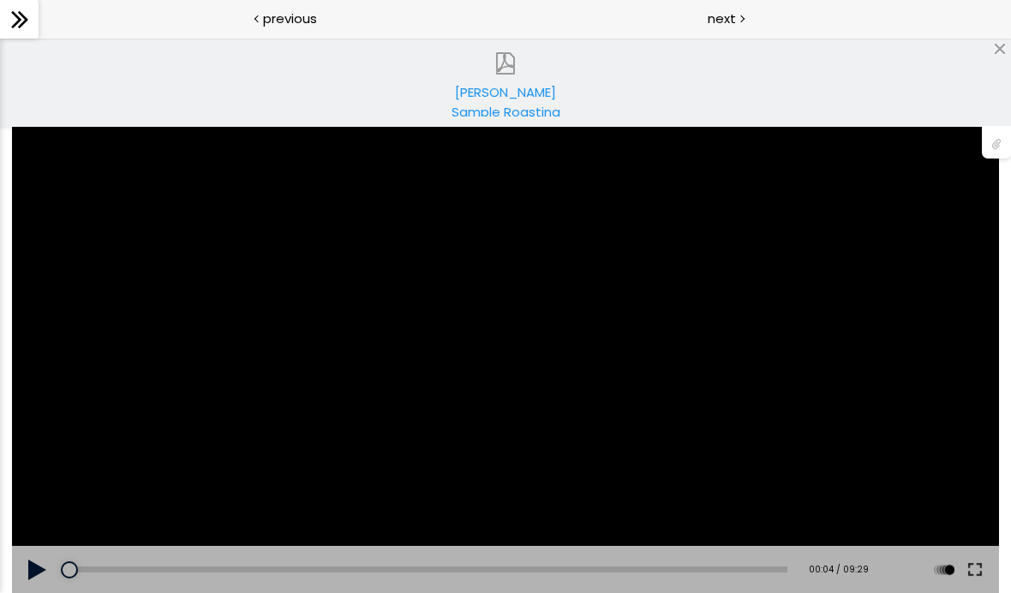
click at [979, 564] on button at bounding box center [975, 570] width 31 height 48
click at [628, 398] on div "Download the "Instructions for [PERSON_NAME] Roasting Profile" by clicking the…" at bounding box center [505, 315] width 987 height 555
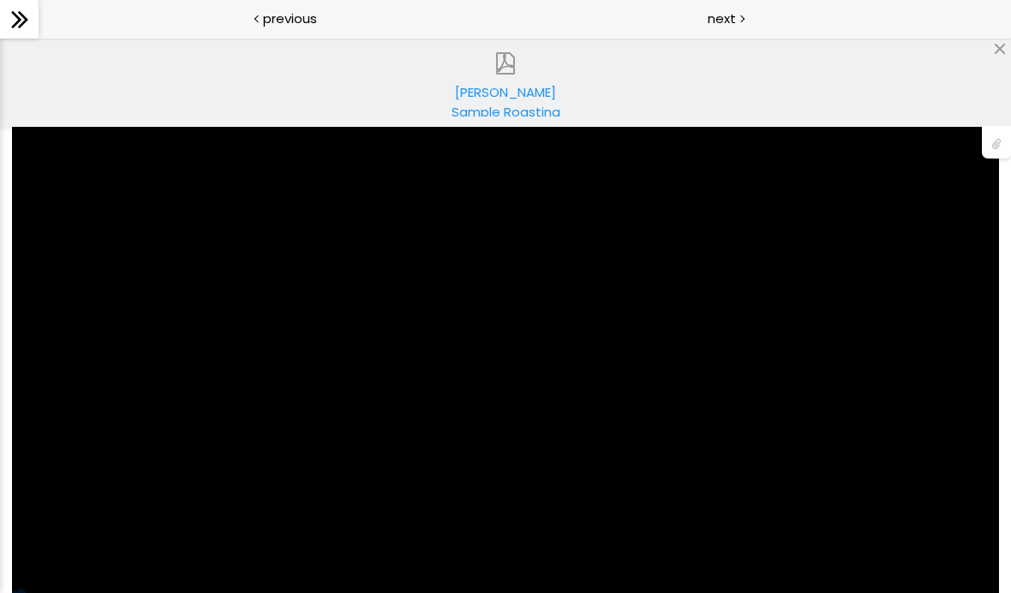
click at [814, 490] on div "Download the "Instructions for [PERSON_NAME] Roasting Profile" by clicking the…" at bounding box center [505, 315] width 987 height 555
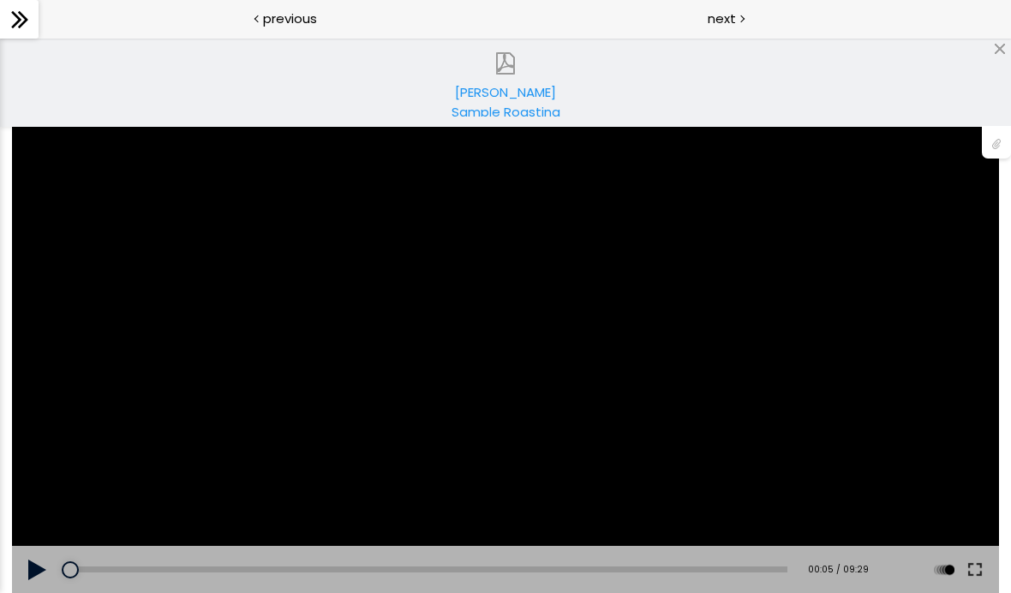
click at [963, 564] on button at bounding box center [975, 570] width 31 height 48
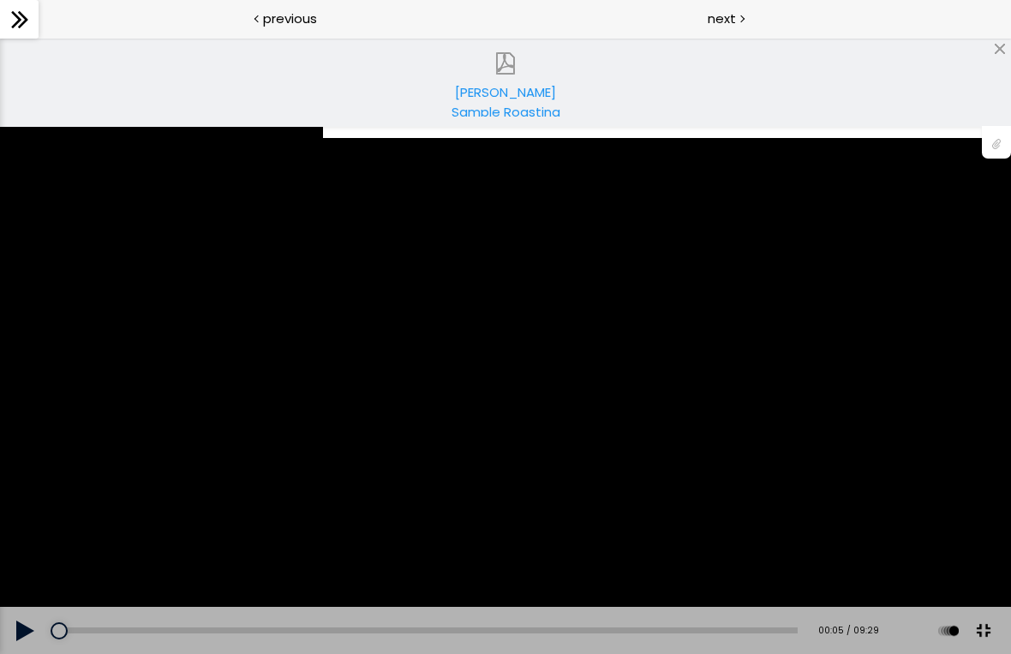
click at [703, 420] on div "Download the "Instructions for [PERSON_NAME] Roasting Profile" by clicking the…" at bounding box center [505, 346] width 1011 height 569
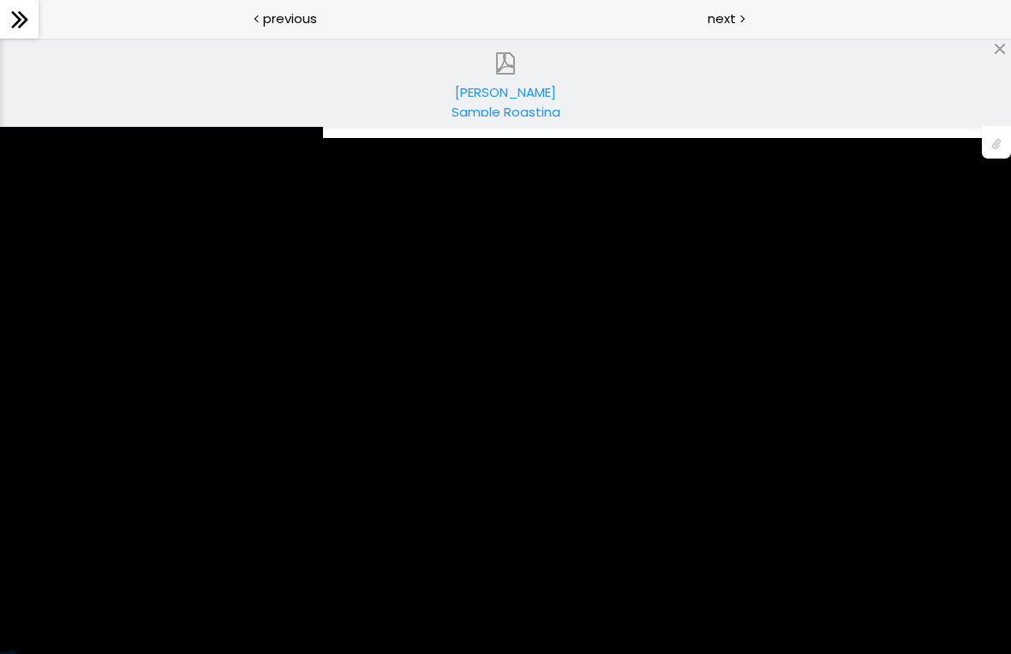
click at [616, 428] on div "Download the "Instructions for [PERSON_NAME] Roasting Profile" by clicking the…" at bounding box center [505, 346] width 1011 height 569
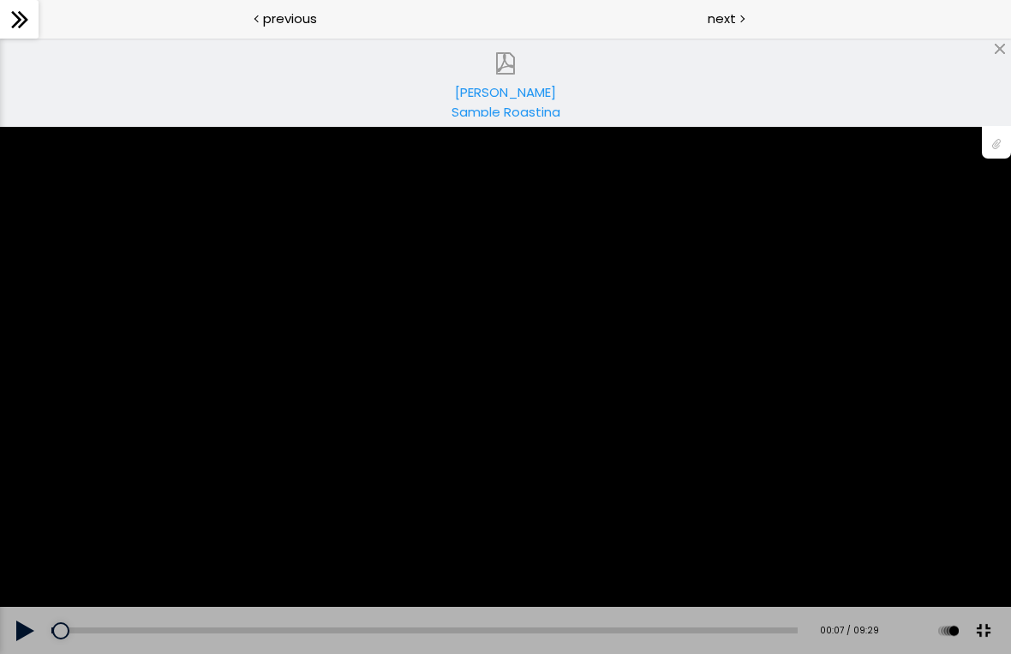
click at [439, 355] on div "Download the "Instructions for [PERSON_NAME] Roasting Profile" by clicking the…" at bounding box center [505, 346] width 1011 height 569
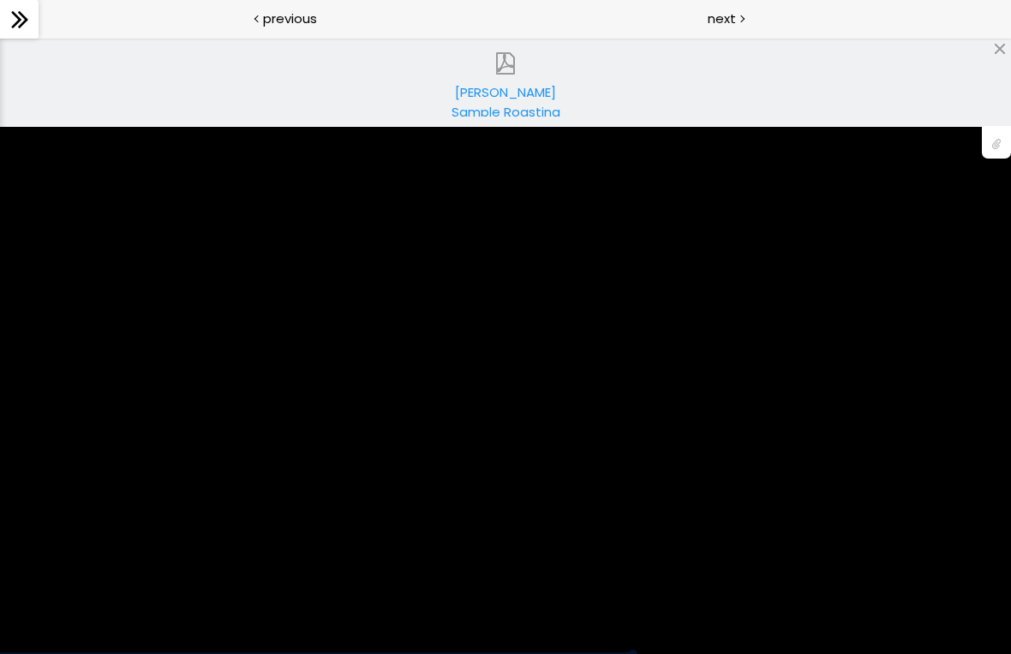
click at [639, 570] on div "Download the "Instructions for [PERSON_NAME] Roasting Profile" by clicking the…" at bounding box center [505, 346] width 1011 height 569
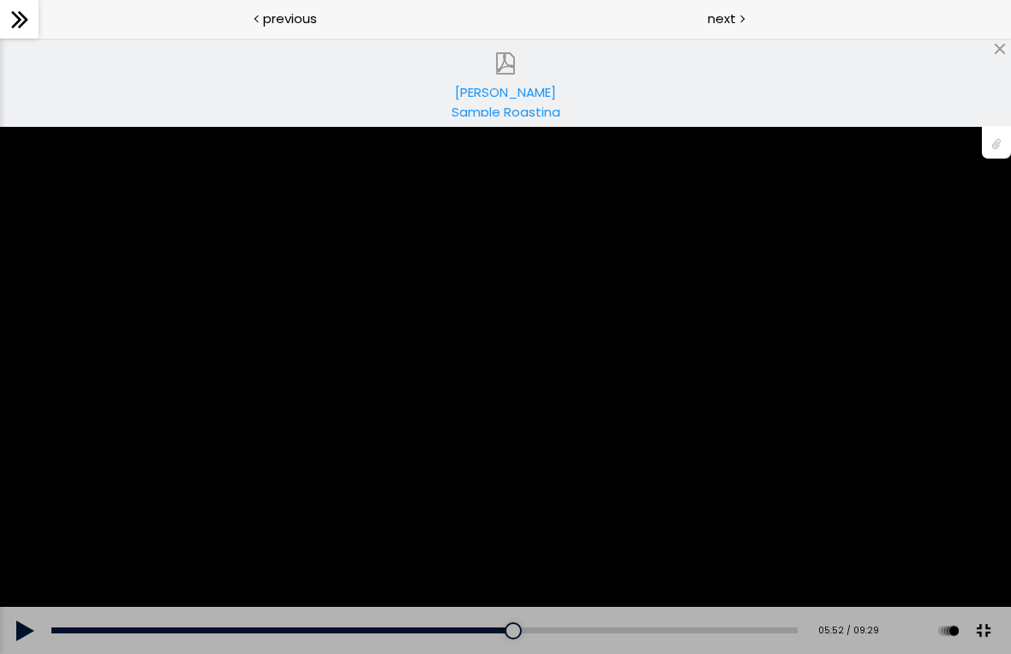
click at [518, 592] on div at bounding box center [513, 630] width 17 height 17
click at [317, 547] on div "Download the "Instructions for [PERSON_NAME] Roasting Profile" by clicking the…" at bounding box center [505, 346] width 1011 height 569
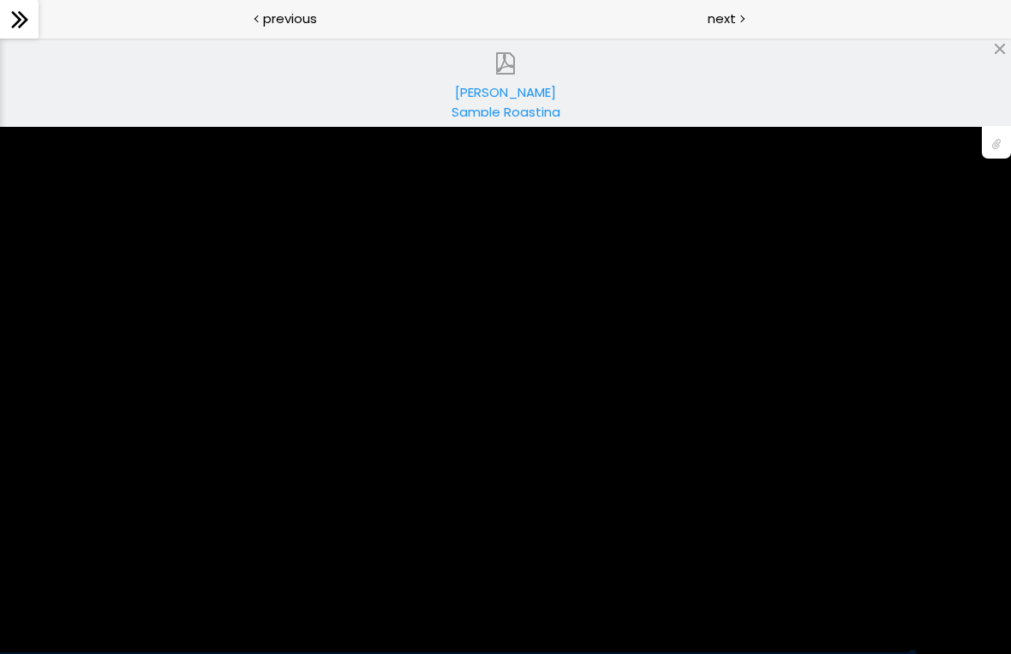
click at [493, 450] on div "Download the "Instructions for [PERSON_NAME] Roasting Profile" by clicking the…" at bounding box center [505, 346] width 1011 height 569
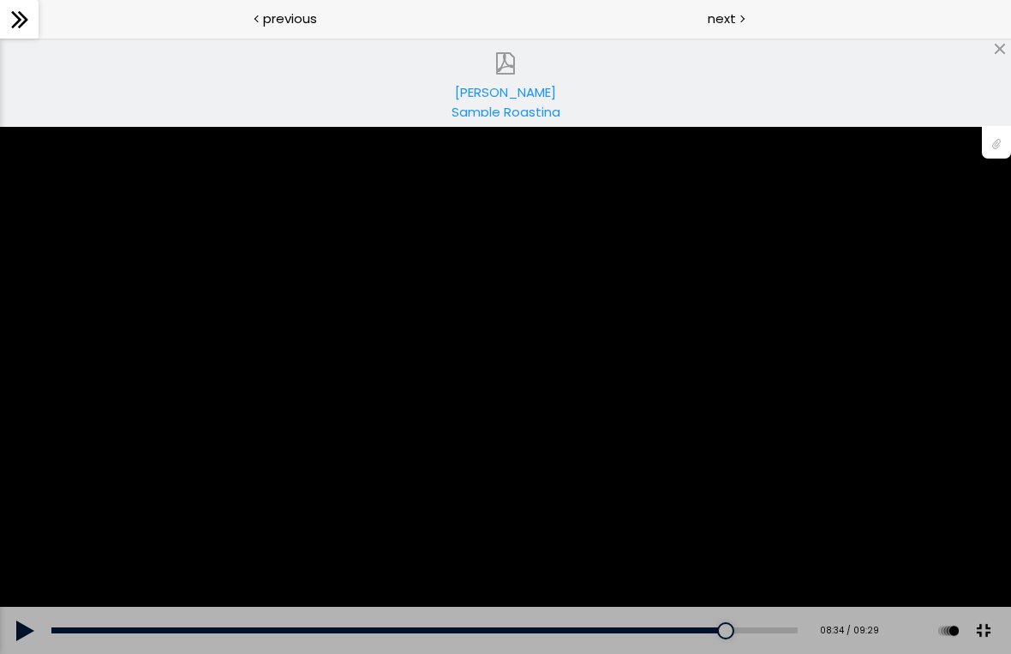
click at [495, 438] on div "Download the "Instructions for [PERSON_NAME] Roasting Profile" by clicking the…" at bounding box center [505, 346] width 1011 height 569
